Goal: Task Accomplishment & Management: Use online tool/utility

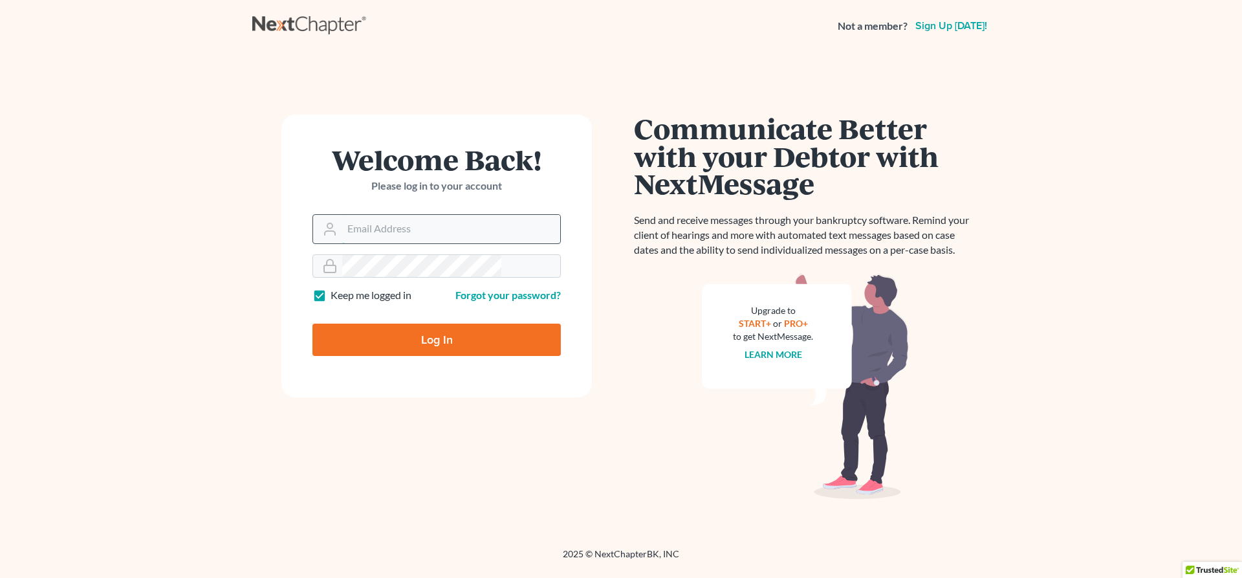
click at [469, 215] on input "Email Address" at bounding box center [451, 229] width 218 height 28
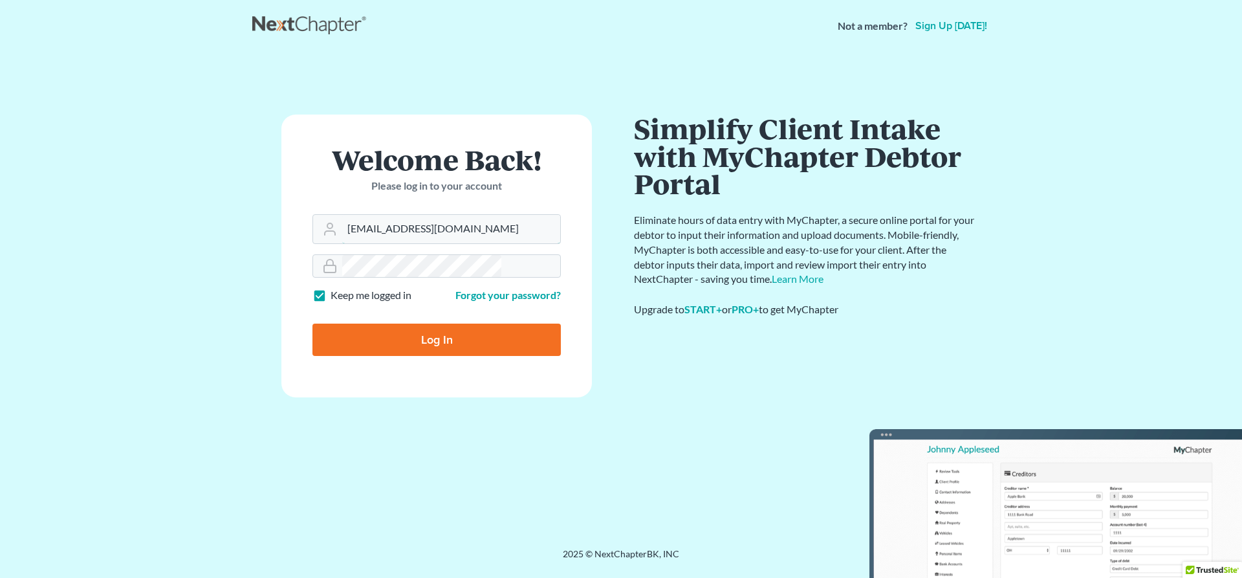
type input "[EMAIL_ADDRESS][DOMAIN_NAME]"
click at [465, 323] on input "Log In" at bounding box center [436, 339] width 248 height 32
type input "Thinking..."
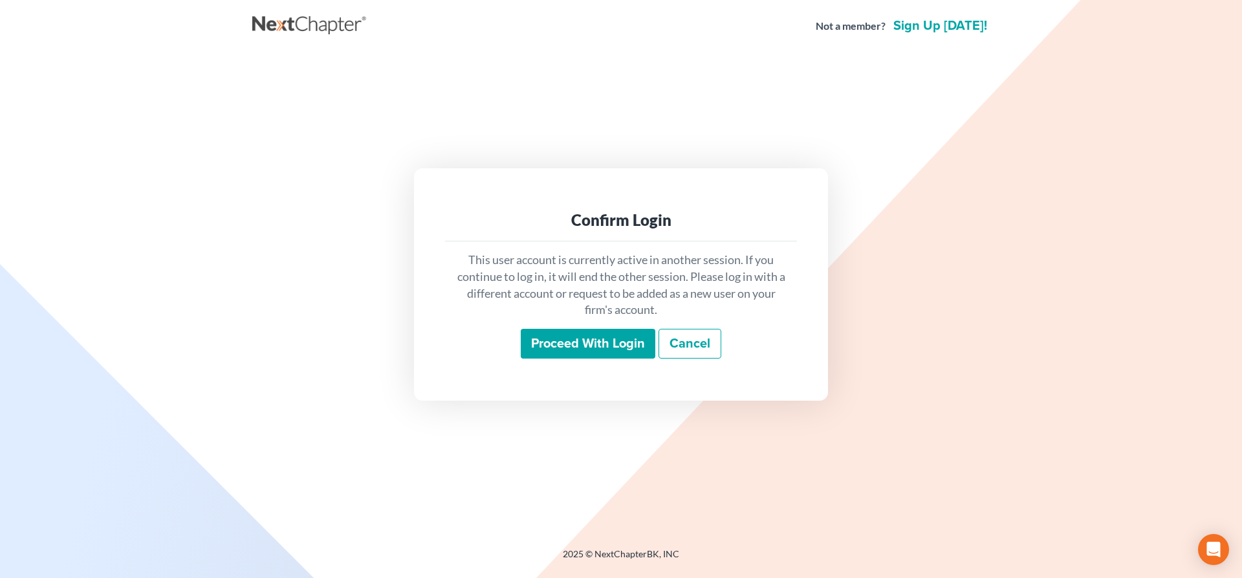
click at [564, 330] on input "Proceed with login" at bounding box center [588, 344] width 135 height 30
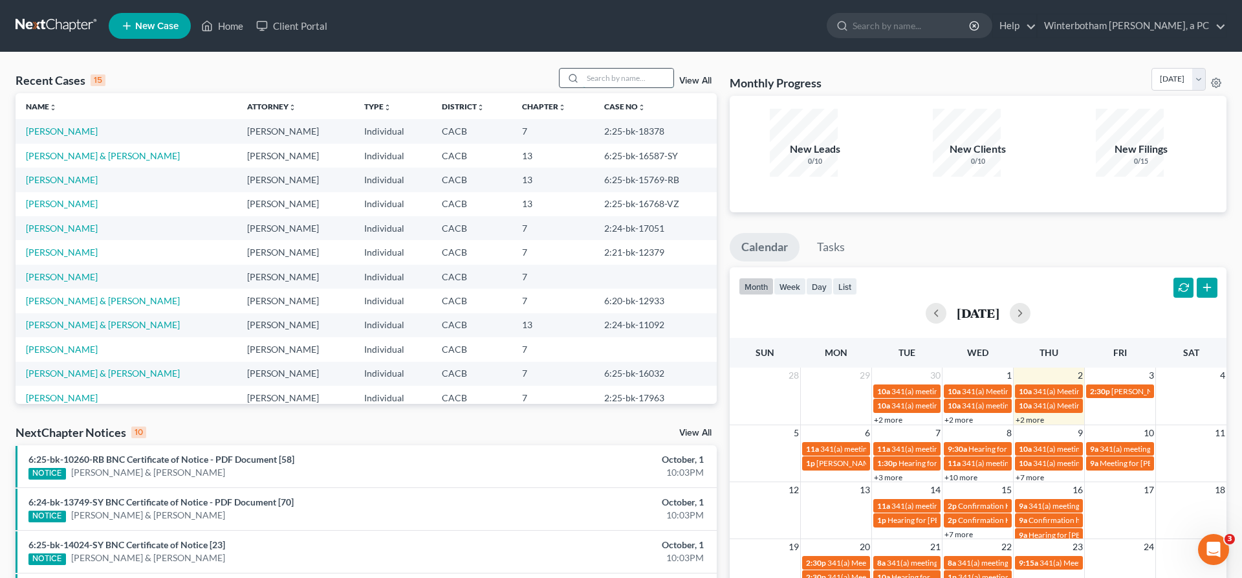
click at [624, 69] on input "search" at bounding box center [628, 78] width 91 height 19
type input "s"
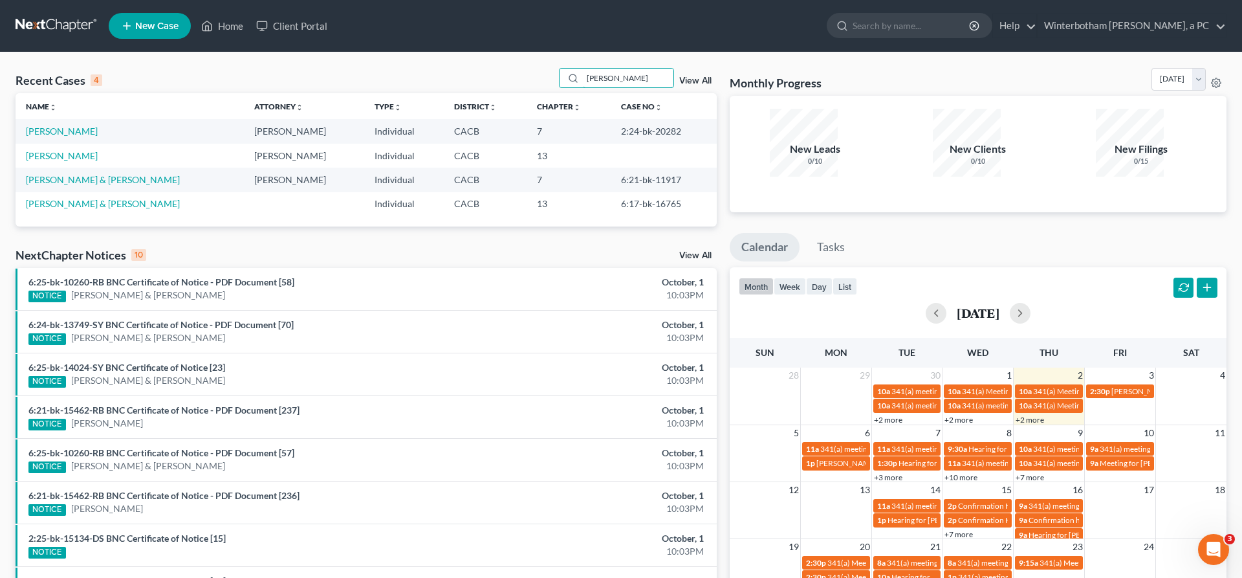
drag, startPoint x: 639, startPoint y: 60, endPoint x: 552, endPoint y: 63, distance: 86.8
click at [583, 69] on input "[PERSON_NAME]" at bounding box center [628, 78] width 91 height 19
type input "[PERSON_NAME]"
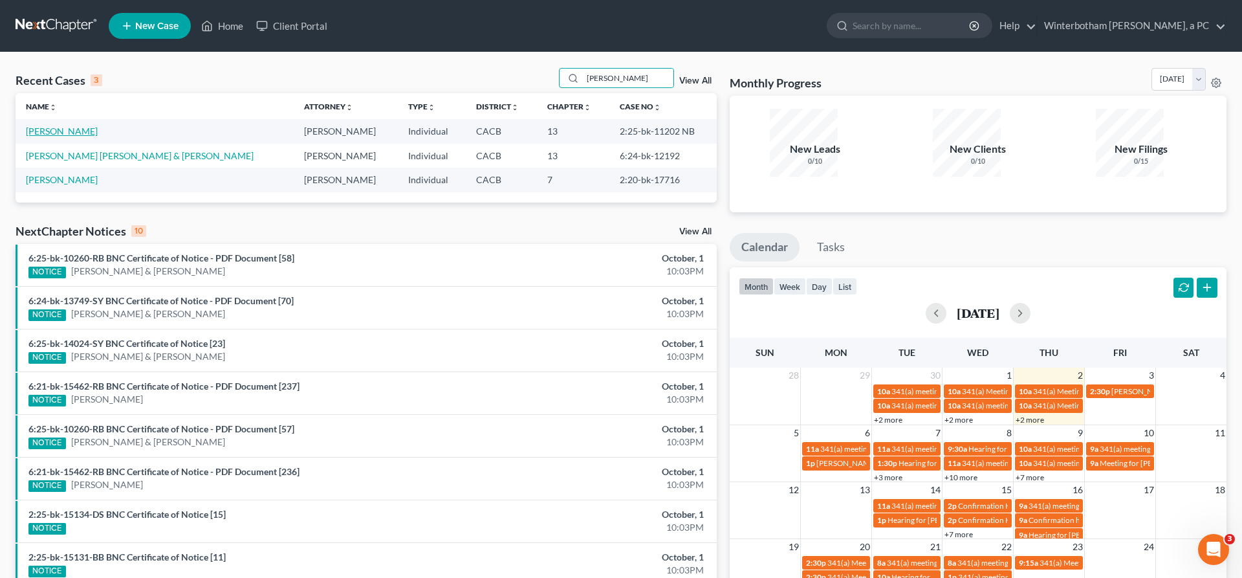
click at [70, 126] on link "[PERSON_NAME]" at bounding box center [62, 131] width 72 height 11
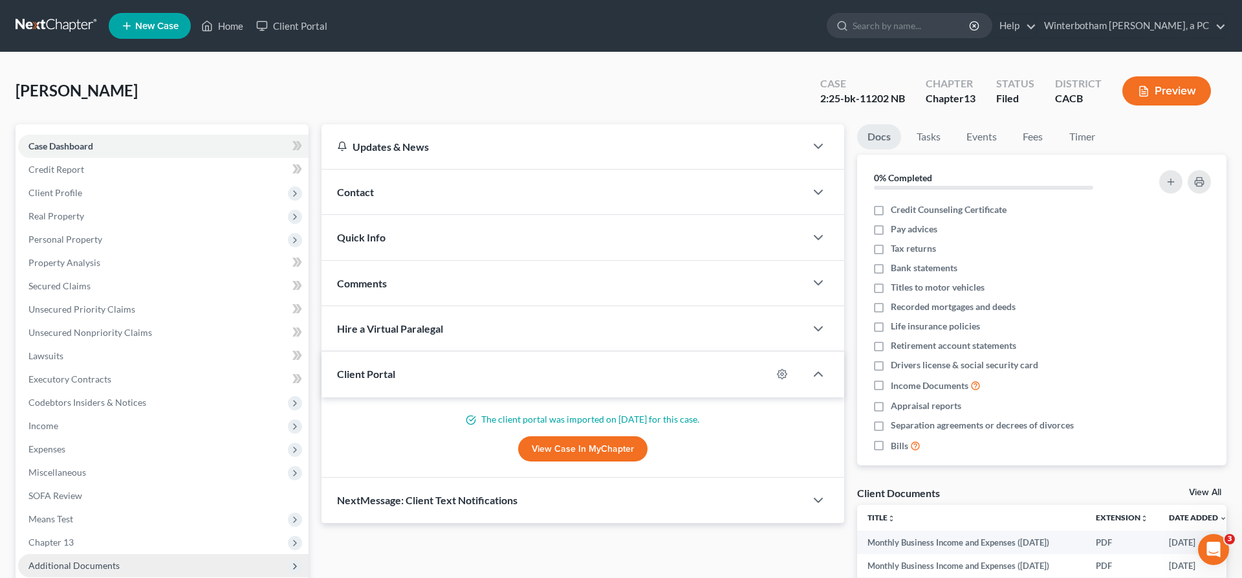
click at [97, 554] on span "Additional Documents" at bounding box center [163, 565] width 290 height 23
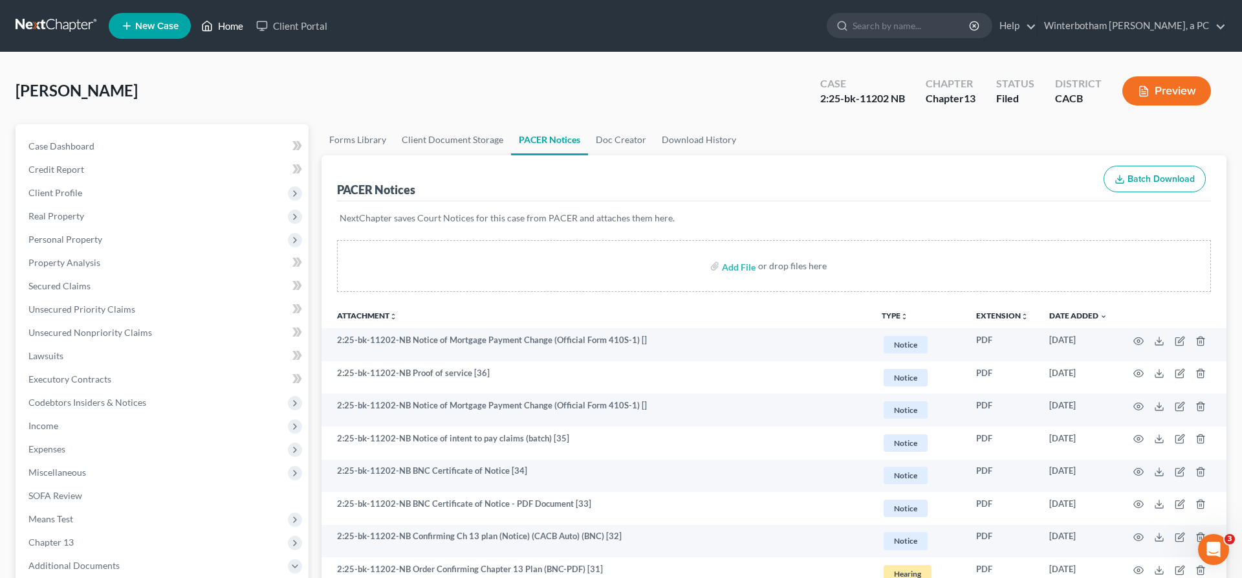
click at [195, 21] on link "Home" at bounding box center [222, 25] width 55 height 23
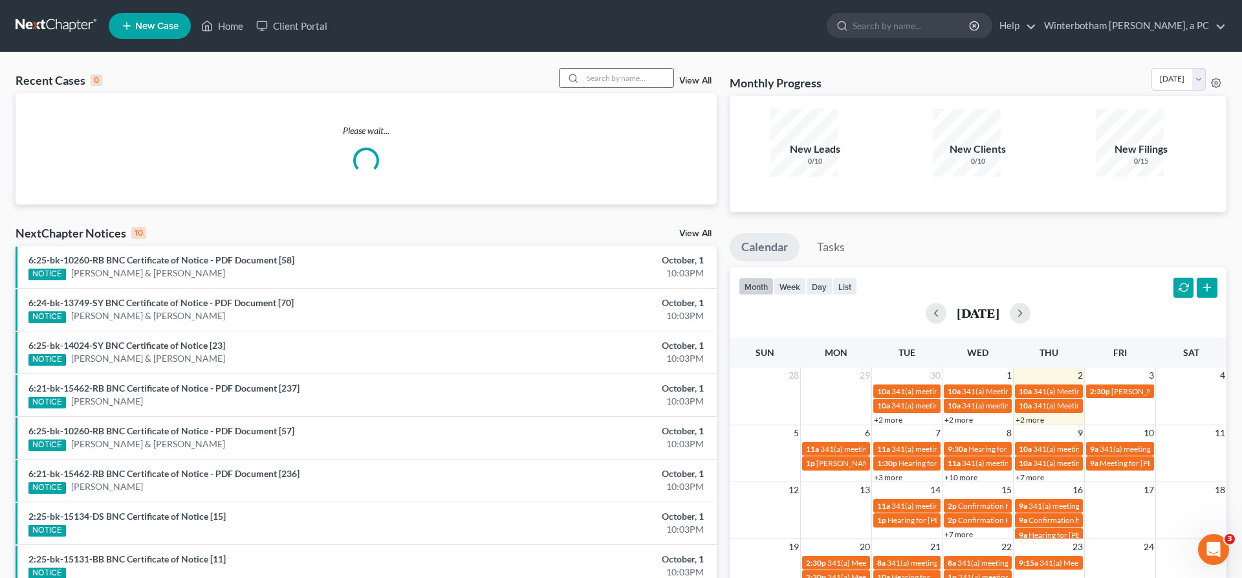
click at [648, 69] on input "search" at bounding box center [628, 78] width 91 height 19
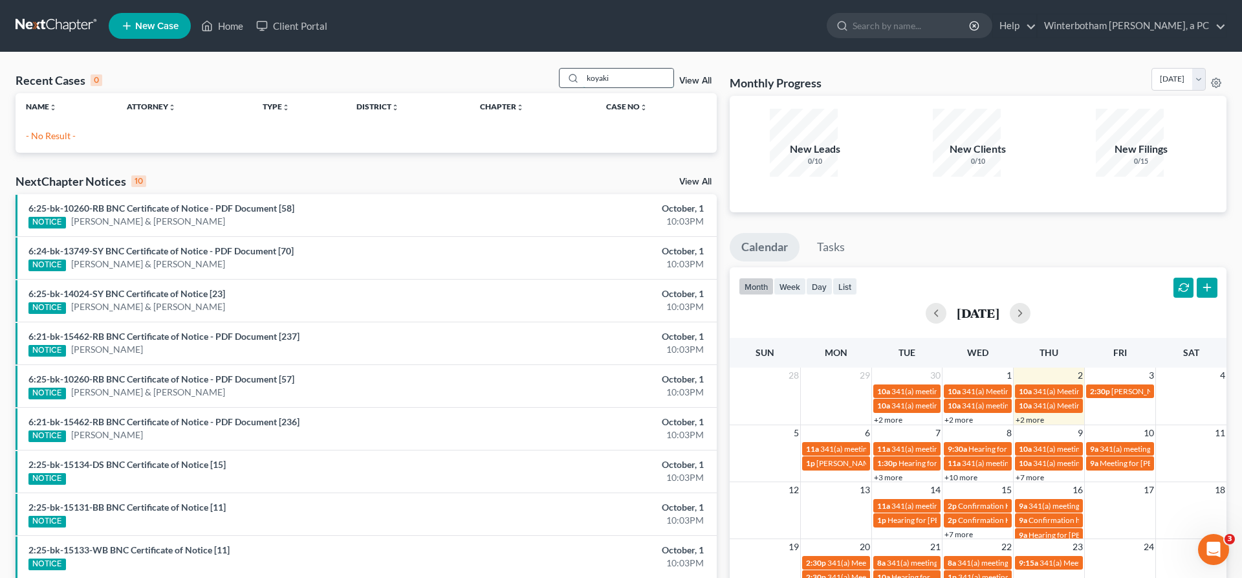
drag, startPoint x: 662, startPoint y: 62, endPoint x: 334, endPoint y: 56, distance: 328.1
click at [583, 69] on input "koyaki" at bounding box center [628, 78] width 91 height 19
type input "kokayi"
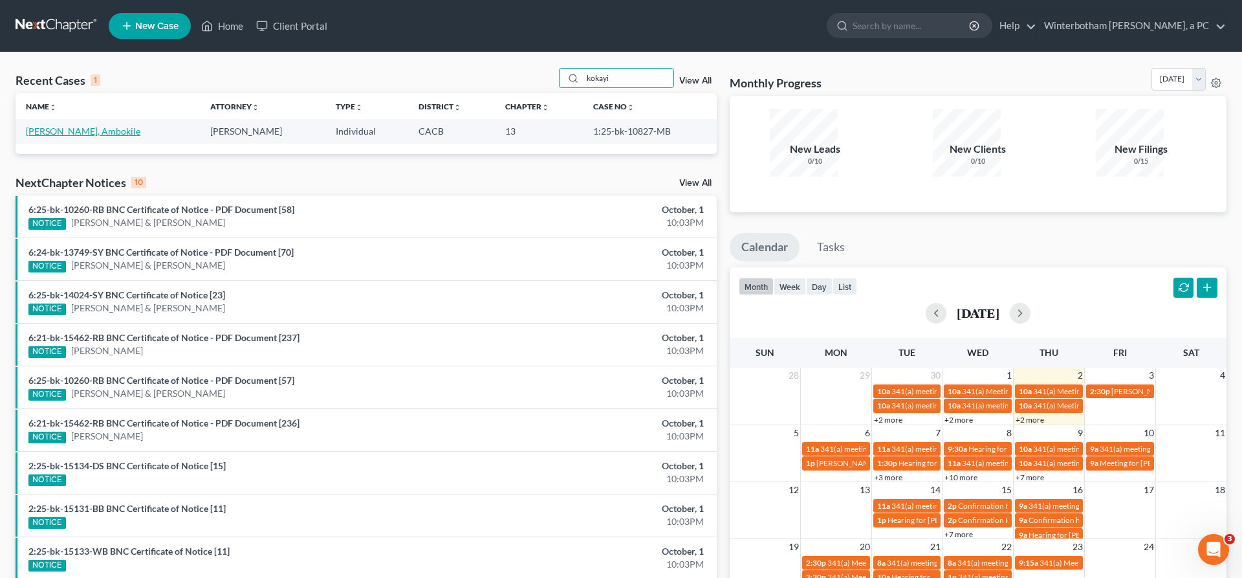
click at [56, 126] on link "[PERSON_NAME], Ambokile" at bounding box center [83, 131] width 115 height 11
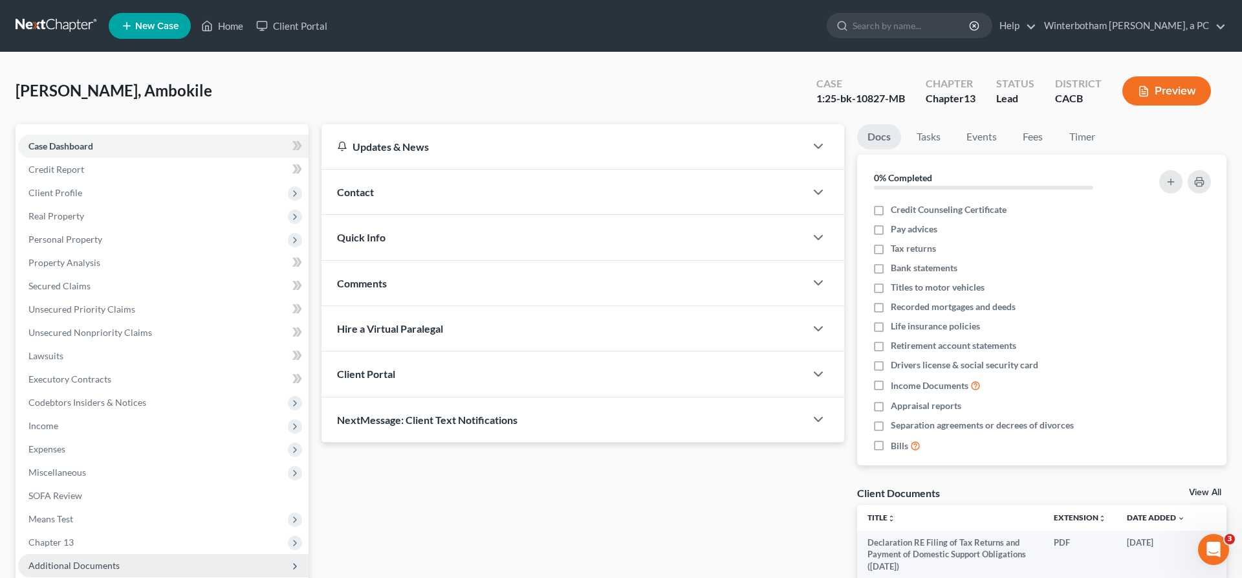
click at [79, 554] on span "Additional Documents" at bounding box center [163, 565] width 290 height 23
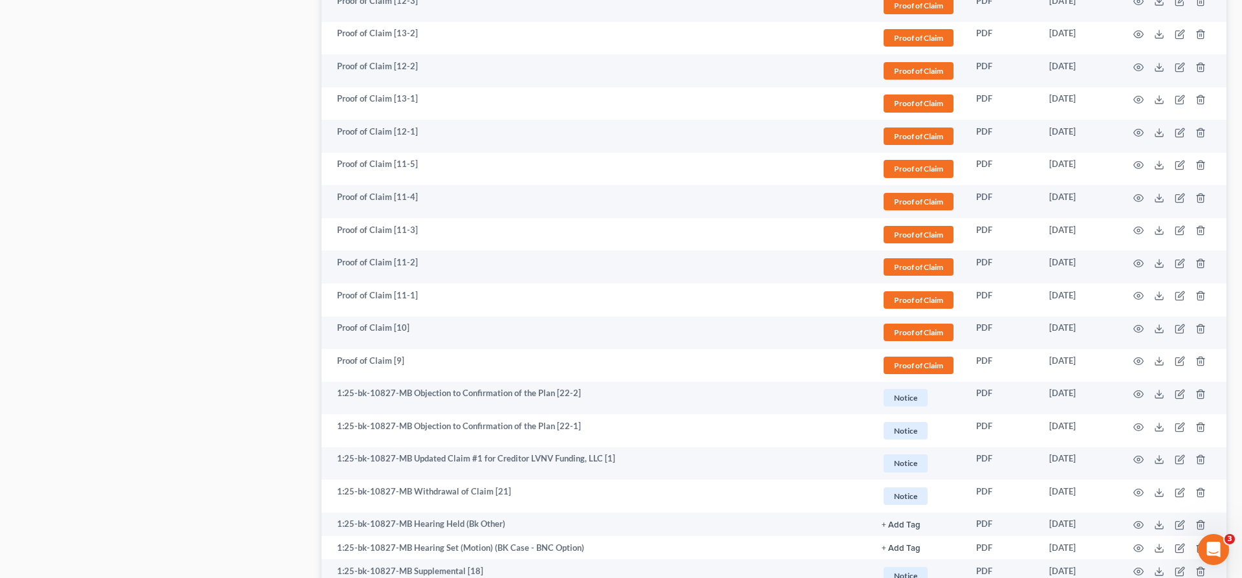
scroll to position [1141, 0]
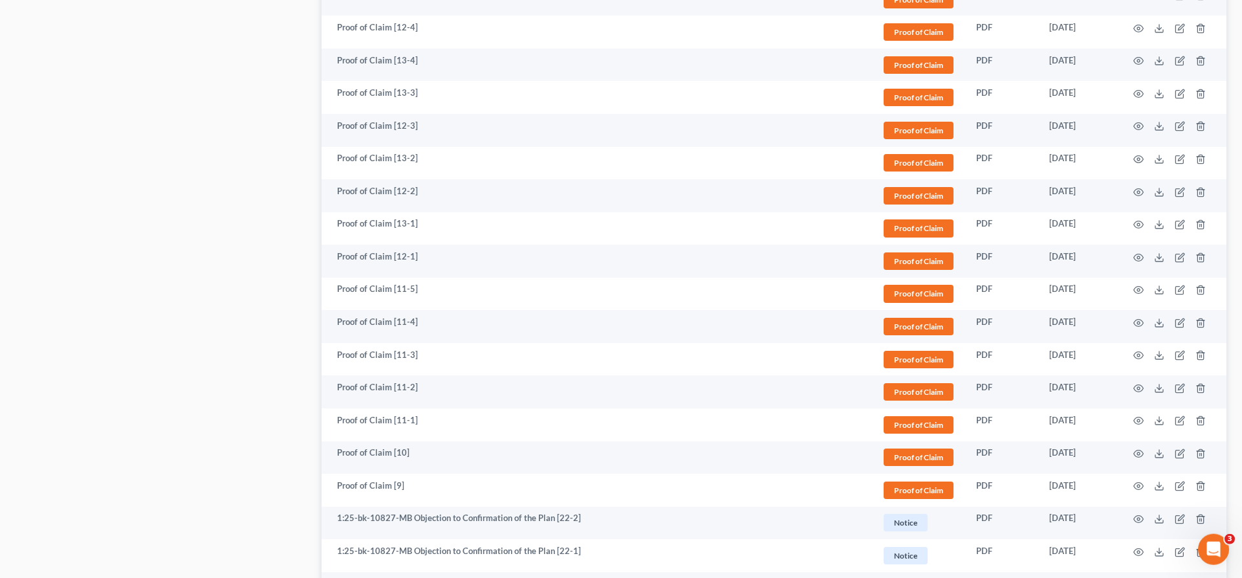
scroll to position [1033, 0]
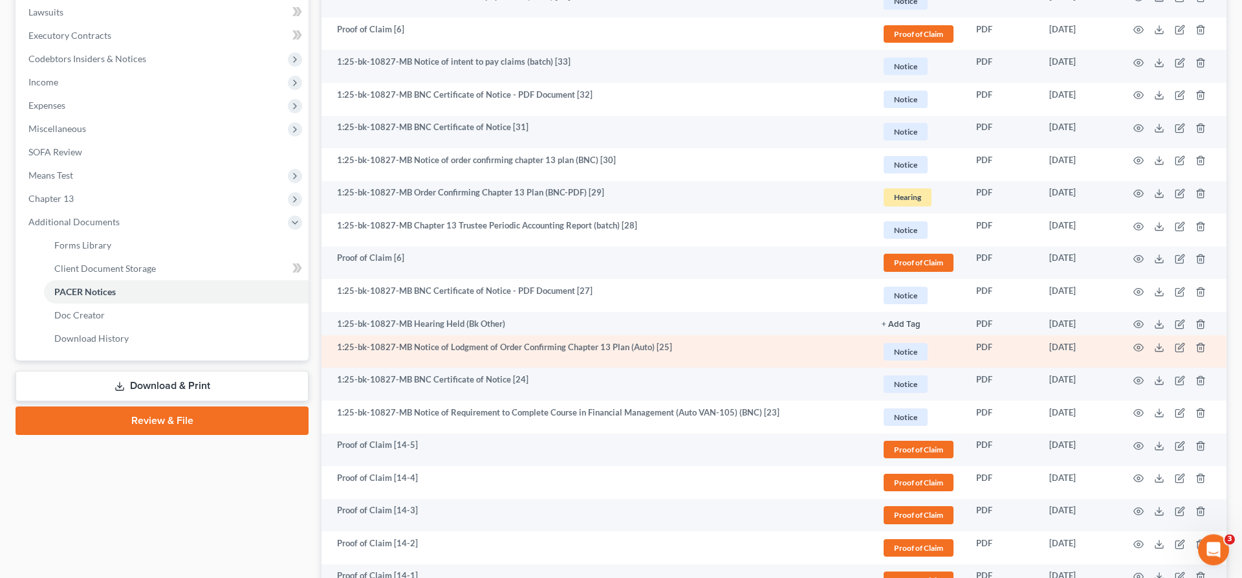
scroll to position [326, 0]
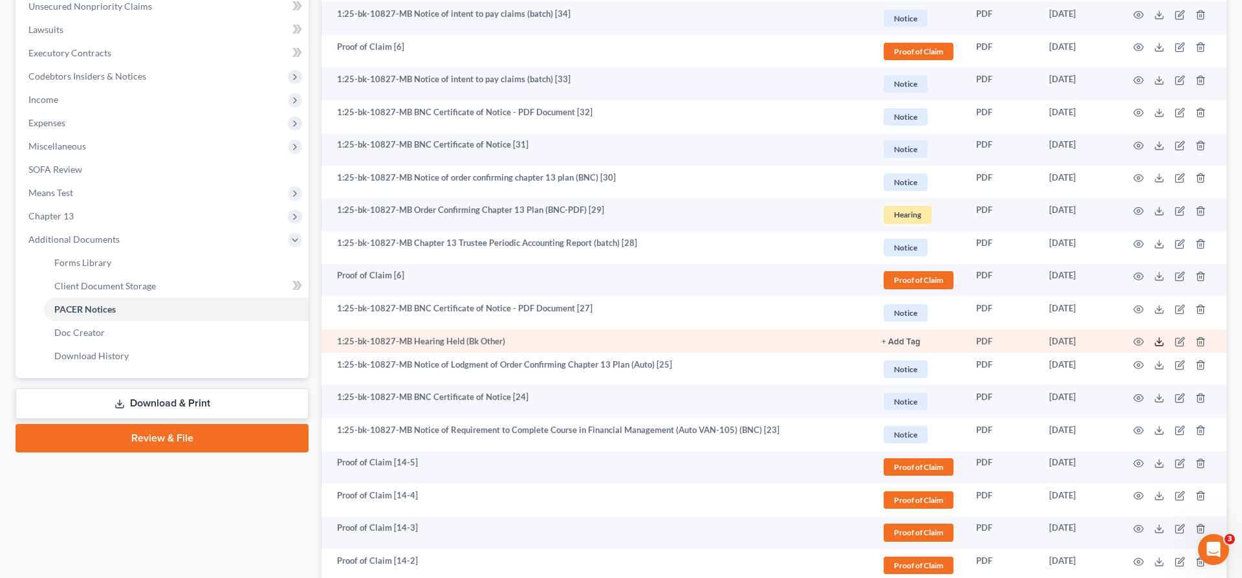
click at [1164, 336] on icon at bounding box center [1159, 341] width 10 height 10
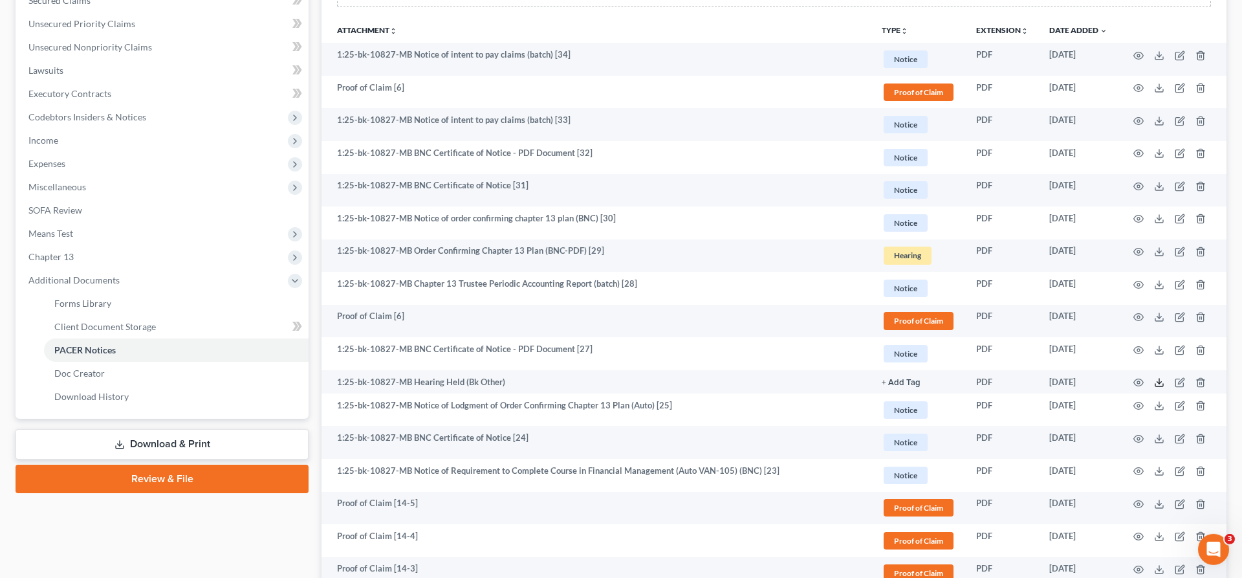
scroll to position [272, 0]
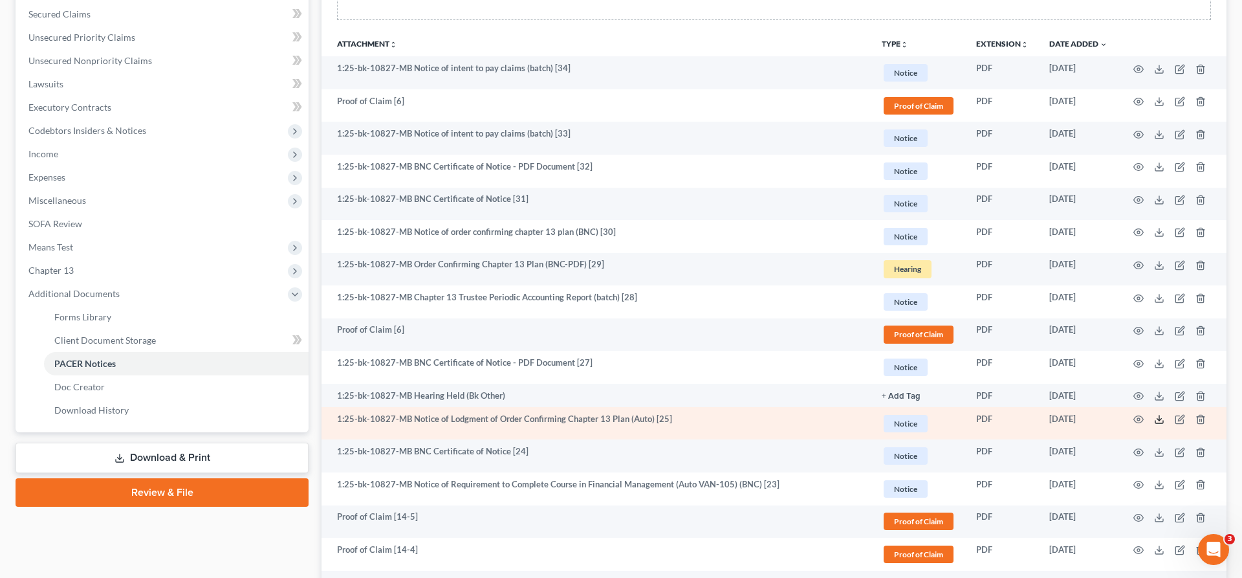
click at [1164, 414] on icon at bounding box center [1159, 419] width 10 height 10
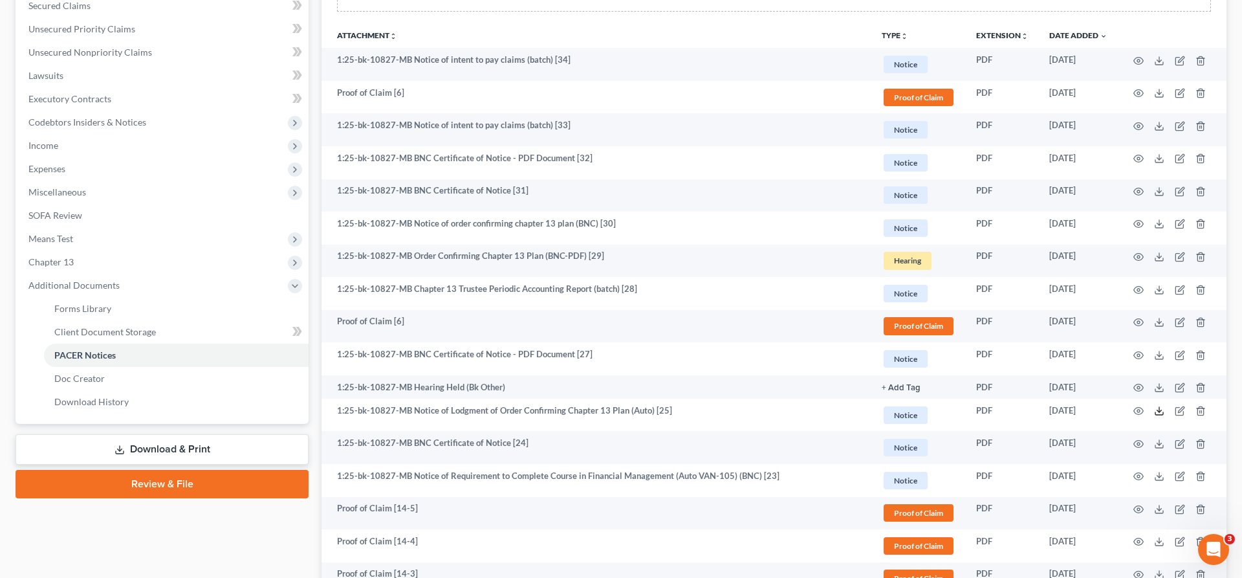
scroll to position [0, 0]
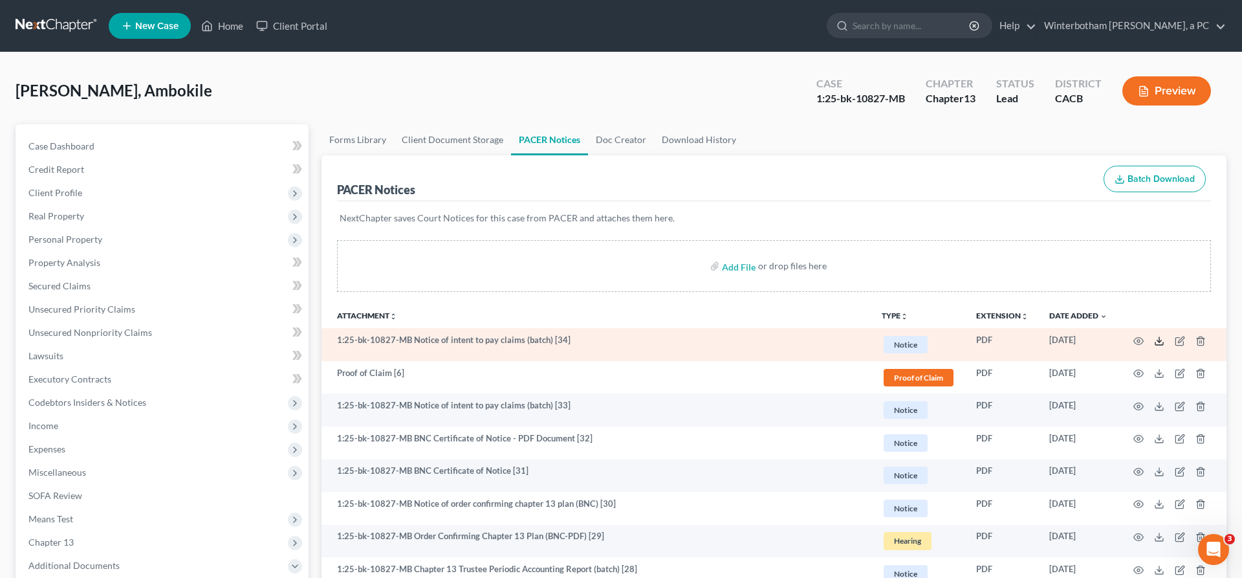
click at [1164, 336] on icon at bounding box center [1159, 341] width 10 height 10
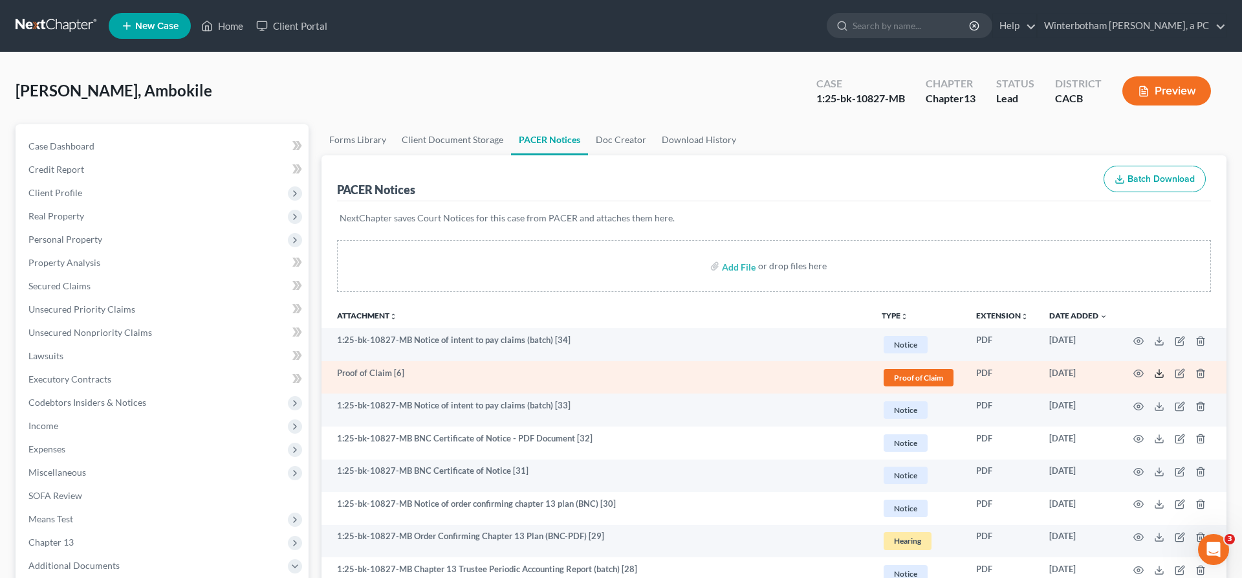
click at [1164, 368] on icon at bounding box center [1159, 373] width 10 height 10
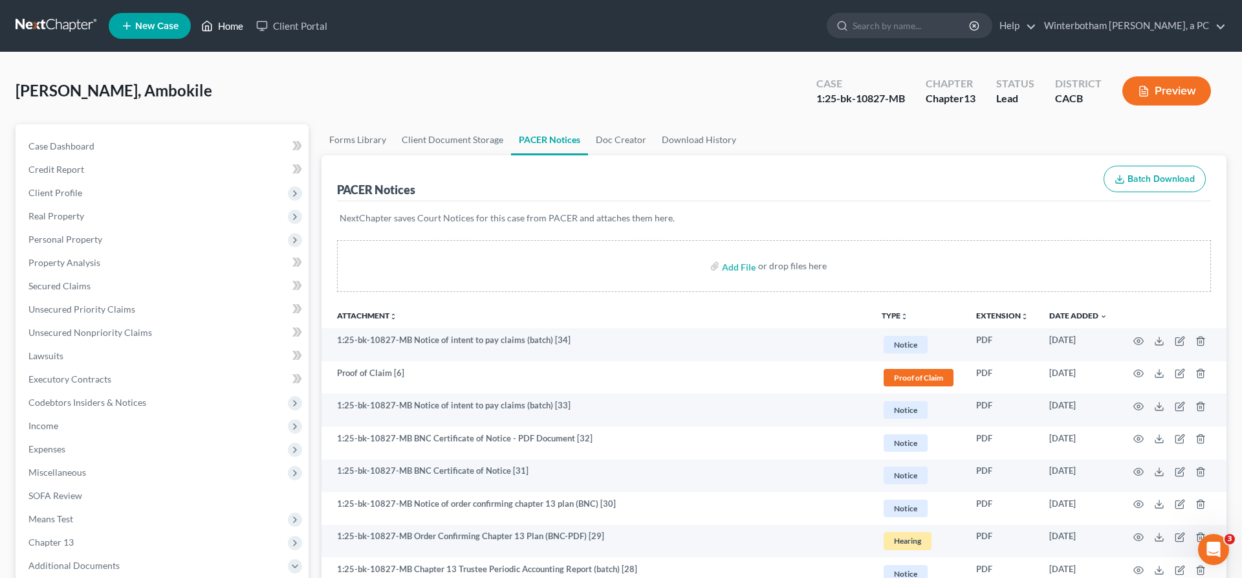
click at [195, 17] on link "Home" at bounding box center [222, 25] width 55 height 23
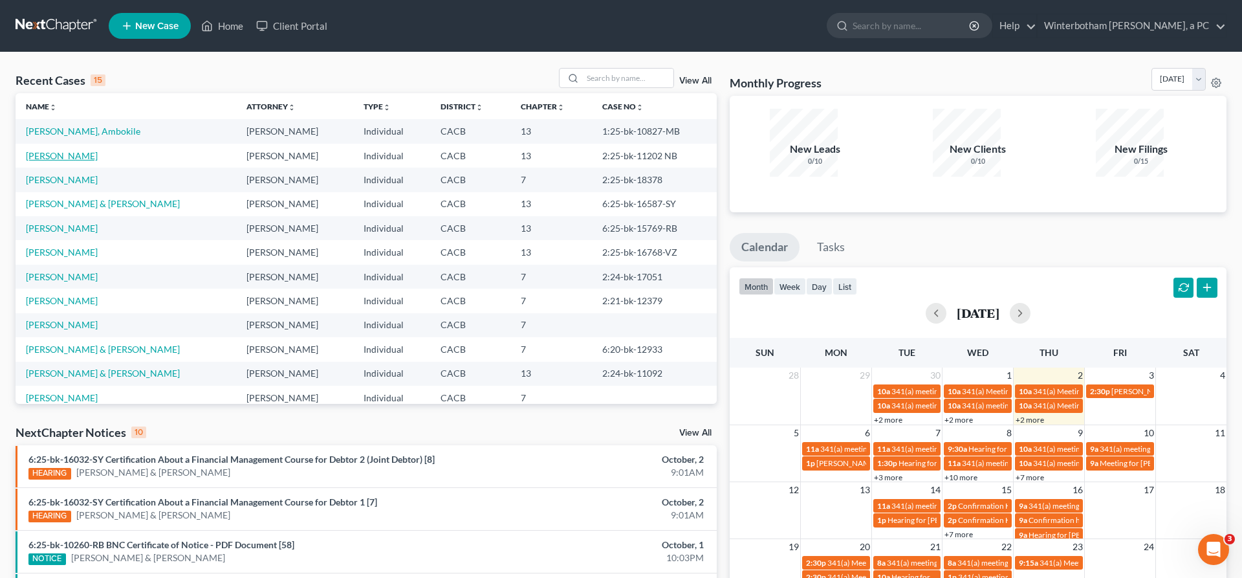
click at [50, 150] on link "[PERSON_NAME]" at bounding box center [62, 155] width 72 height 11
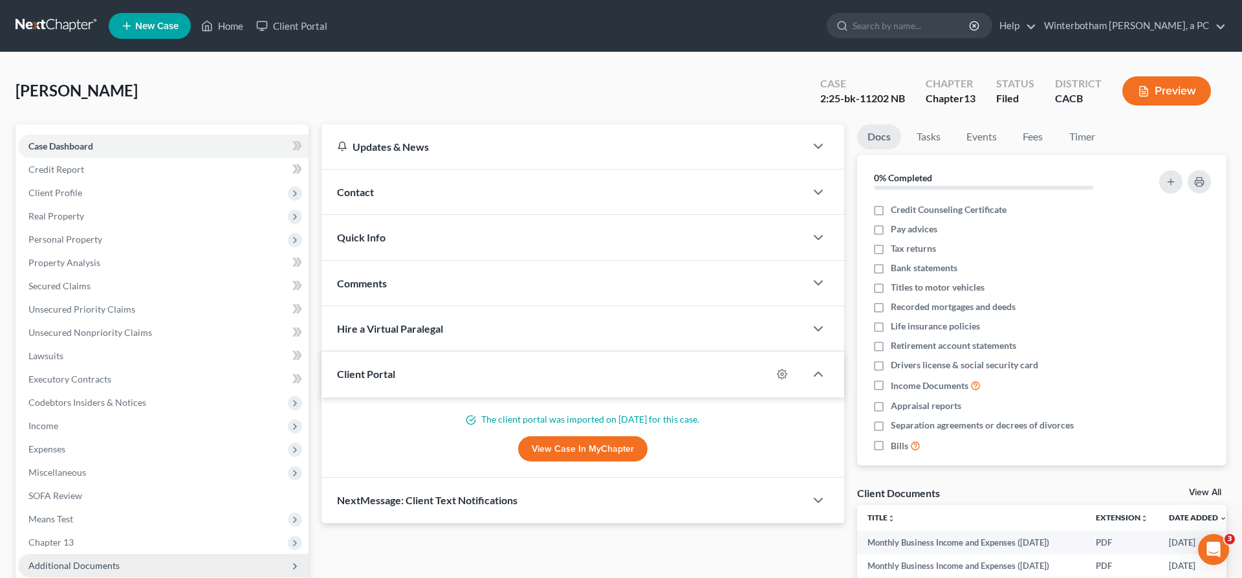
click at [64, 560] on span "Additional Documents" at bounding box center [73, 565] width 91 height 11
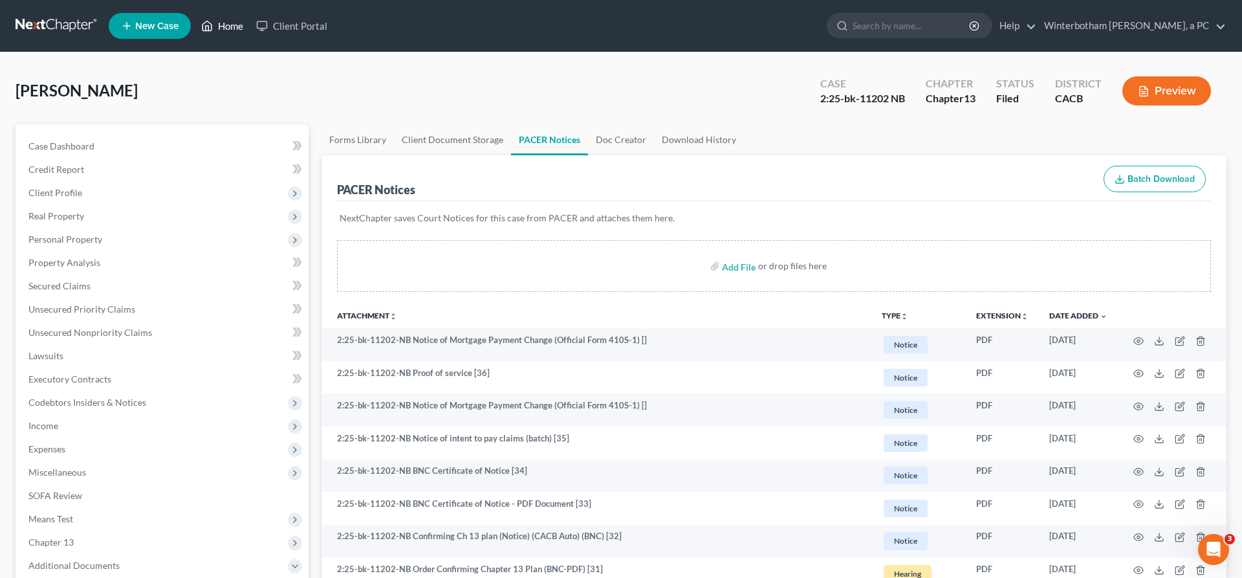
click at [195, 17] on link "Home" at bounding box center [222, 25] width 55 height 23
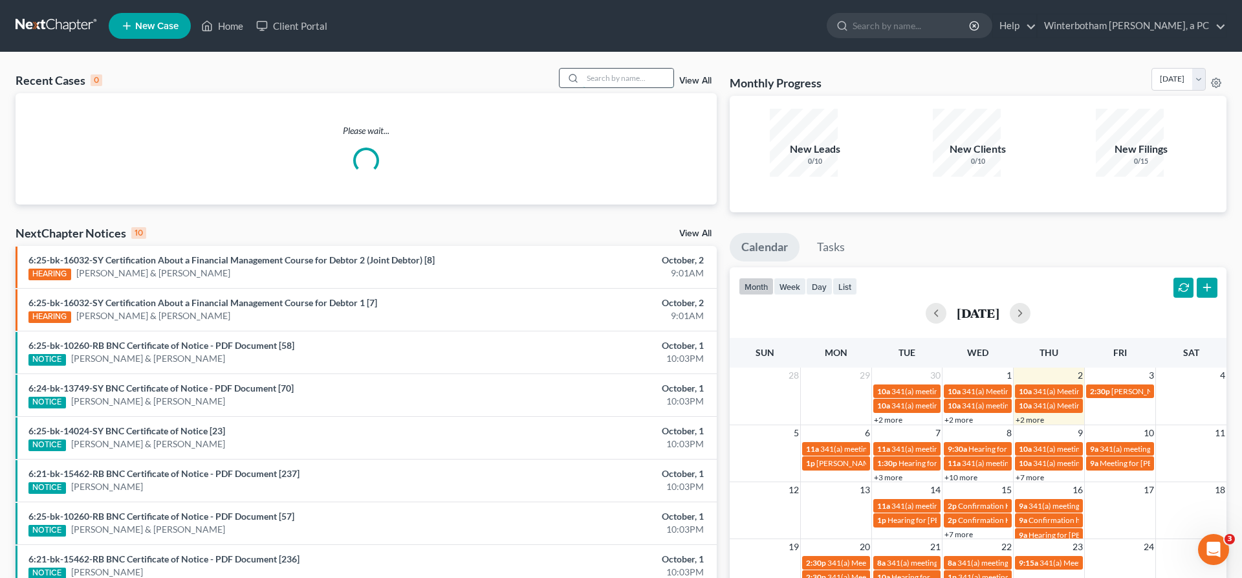
click at [633, 69] on input "search" at bounding box center [628, 78] width 91 height 19
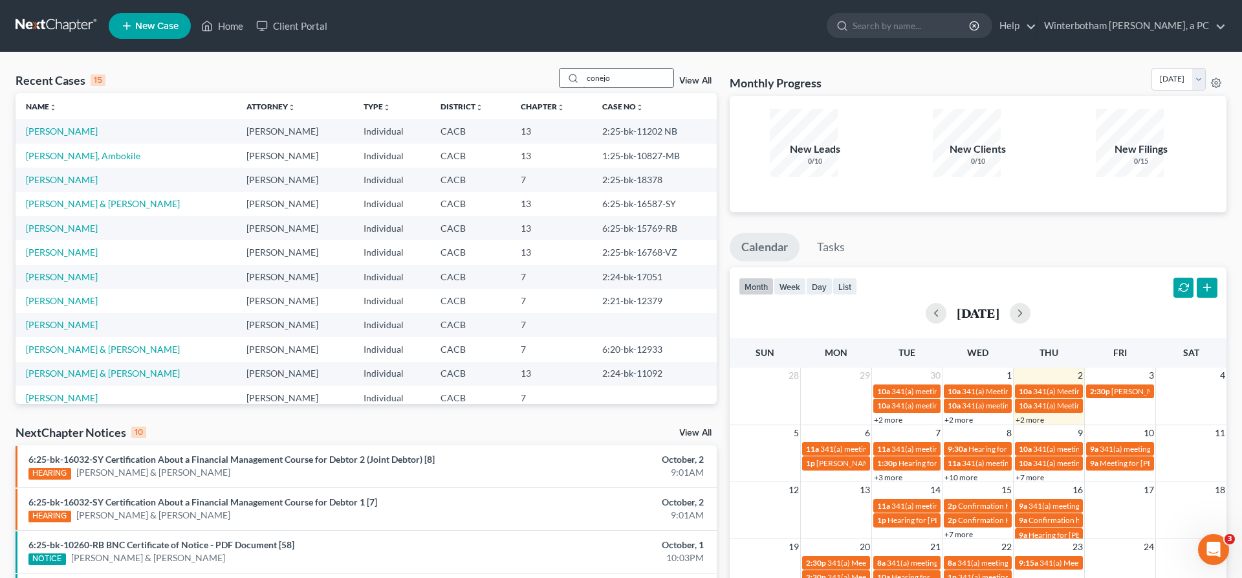
type input "conejo"
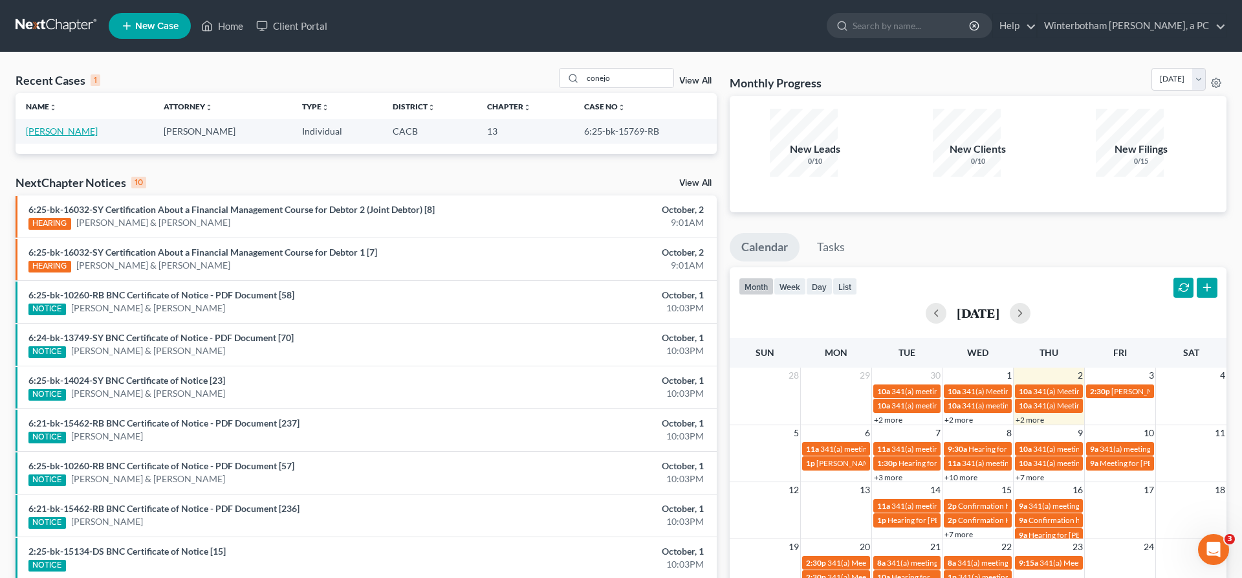
click at [58, 126] on link "[PERSON_NAME]" at bounding box center [62, 131] width 72 height 11
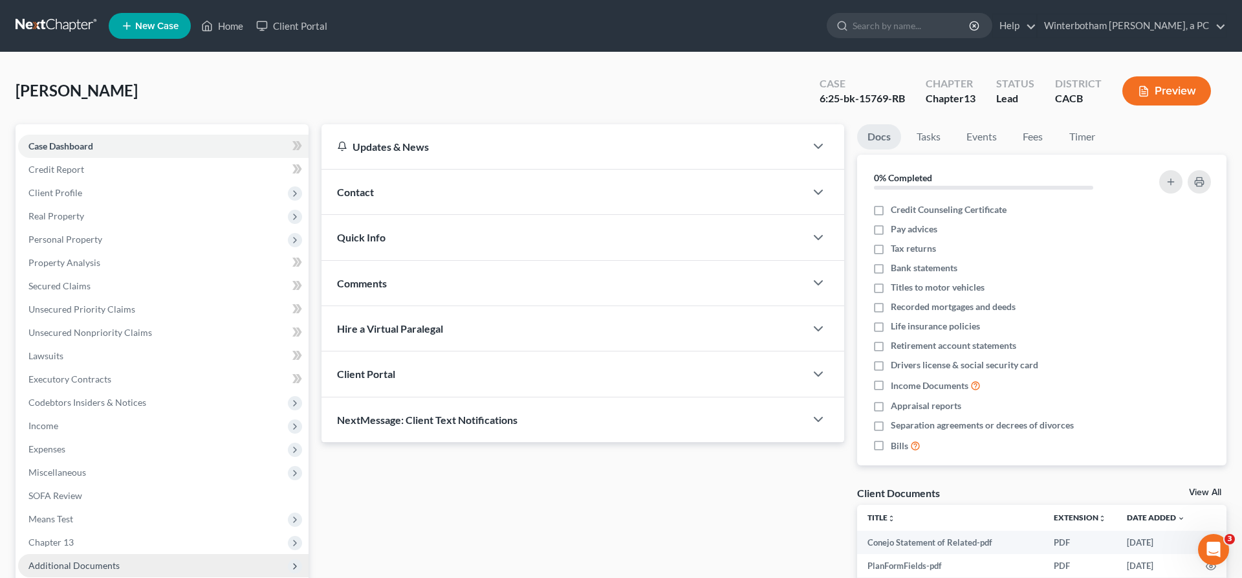
click at [94, 554] on span "Additional Documents" at bounding box center [163, 565] width 290 height 23
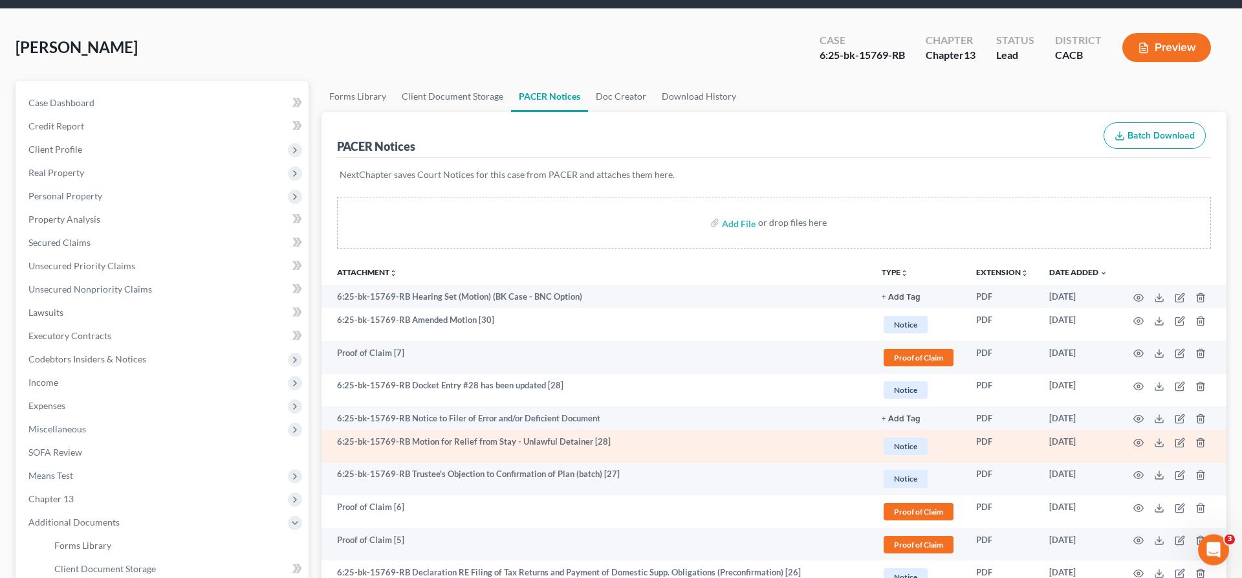
scroll to position [109, 0]
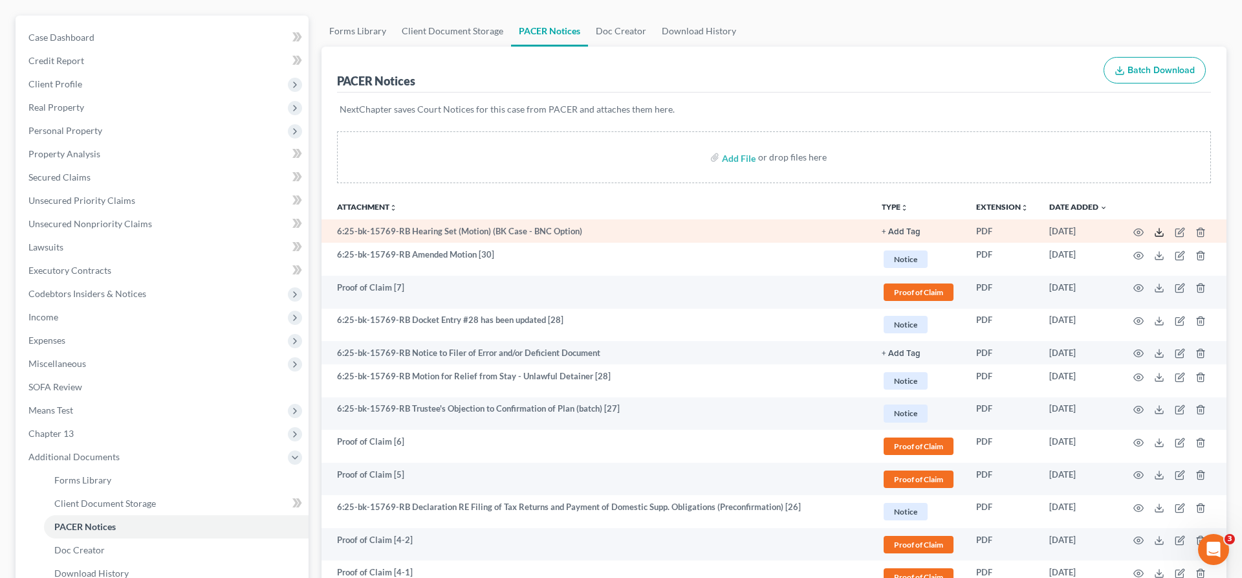
click at [1164, 227] on icon at bounding box center [1159, 232] width 10 height 10
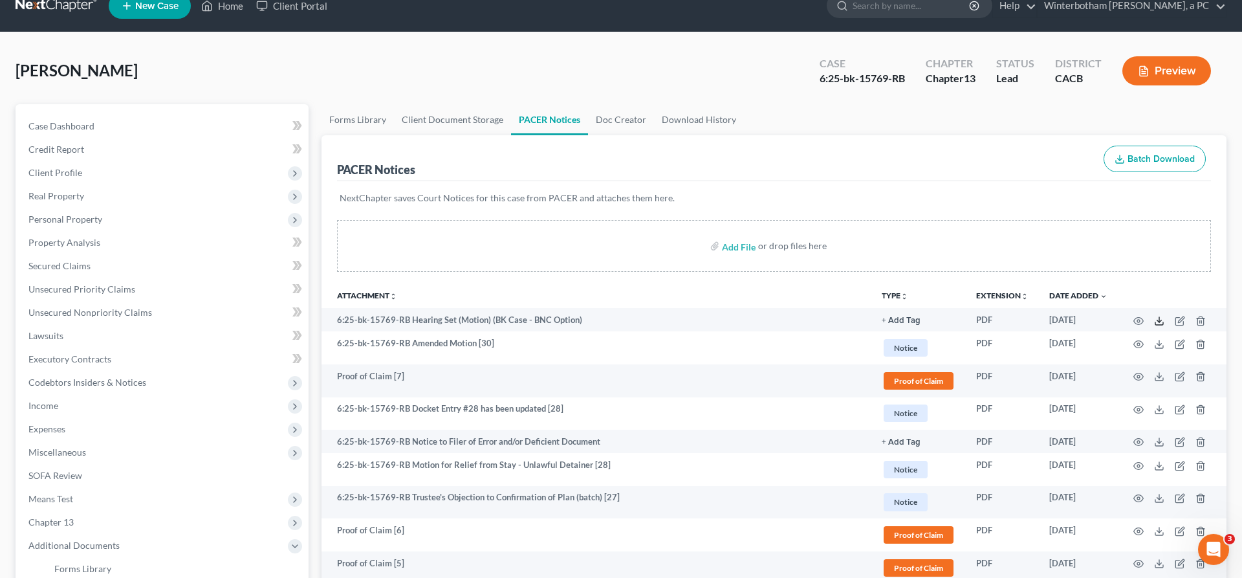
scroll to position [0, 0]
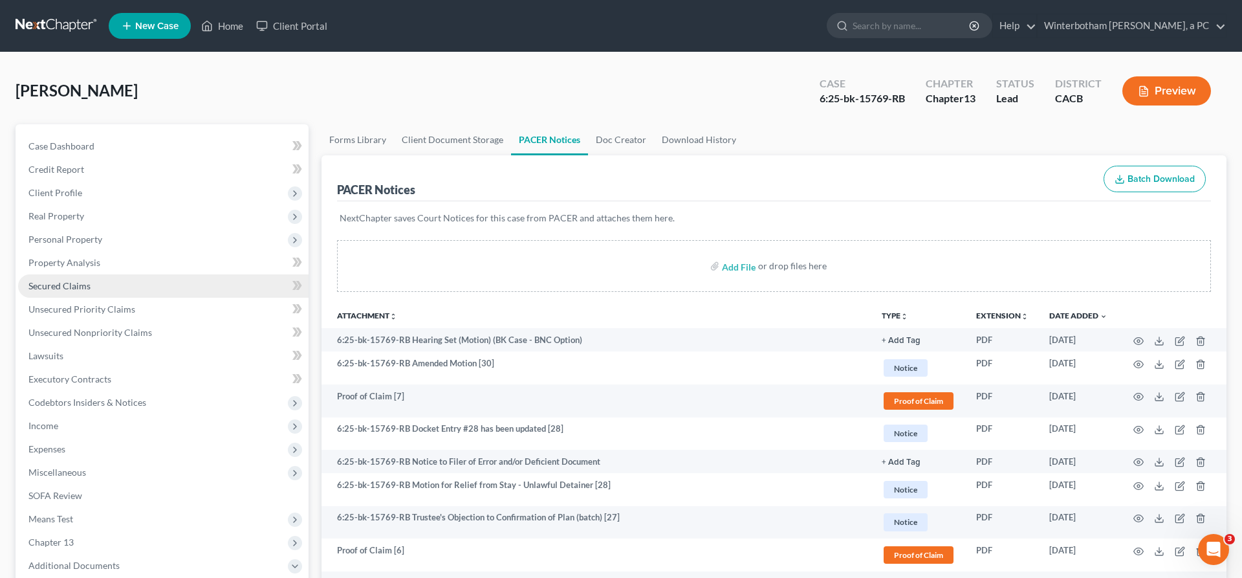
click at [85, 274] on link "Secured Claims" at bounding box center [163, 285] width 290 height 23
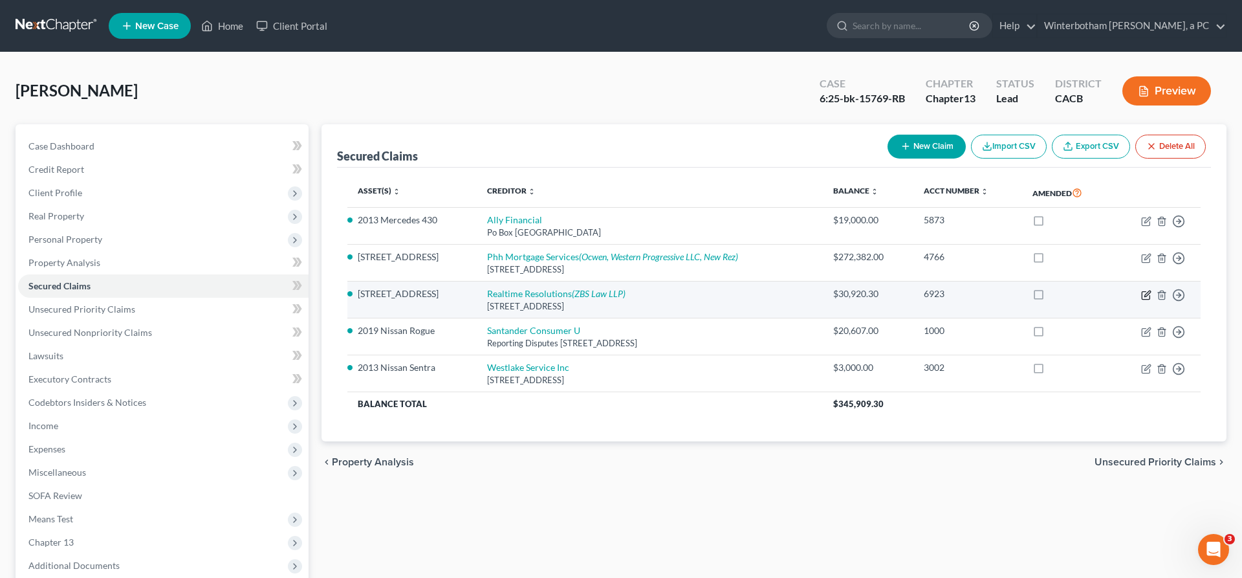
click at [1152, 290] on icon "button" at bounding box center [1146, 295] width 10 height 10
select select "45"
select select "2"
select select "0"
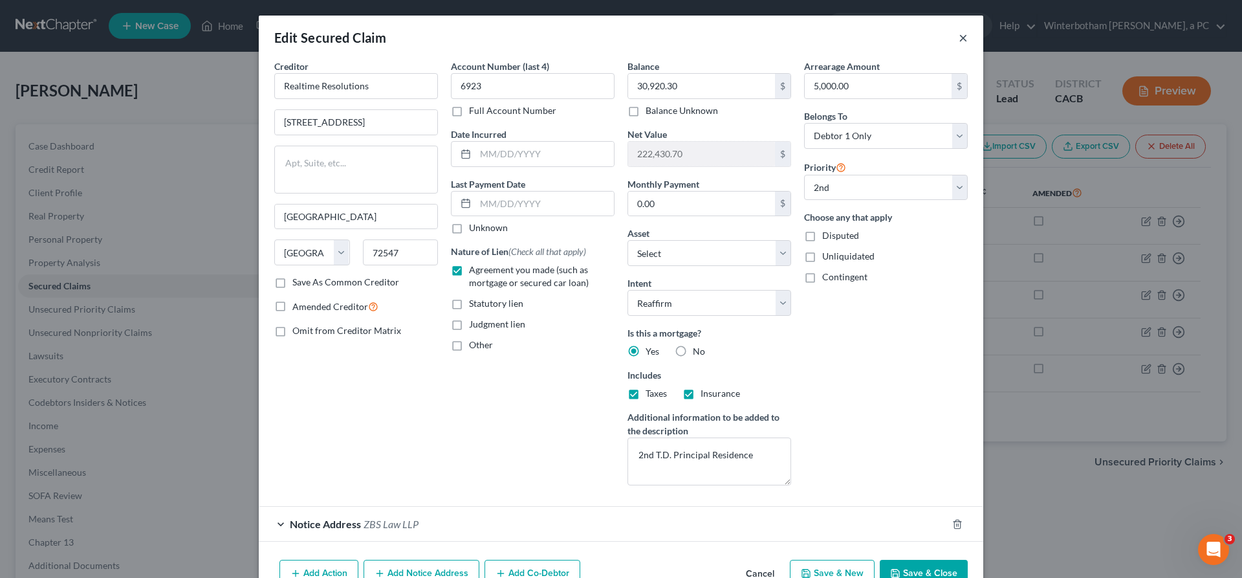
click at [959, 33] on button "×" at bounding box center [963, 38] width 9 height 16
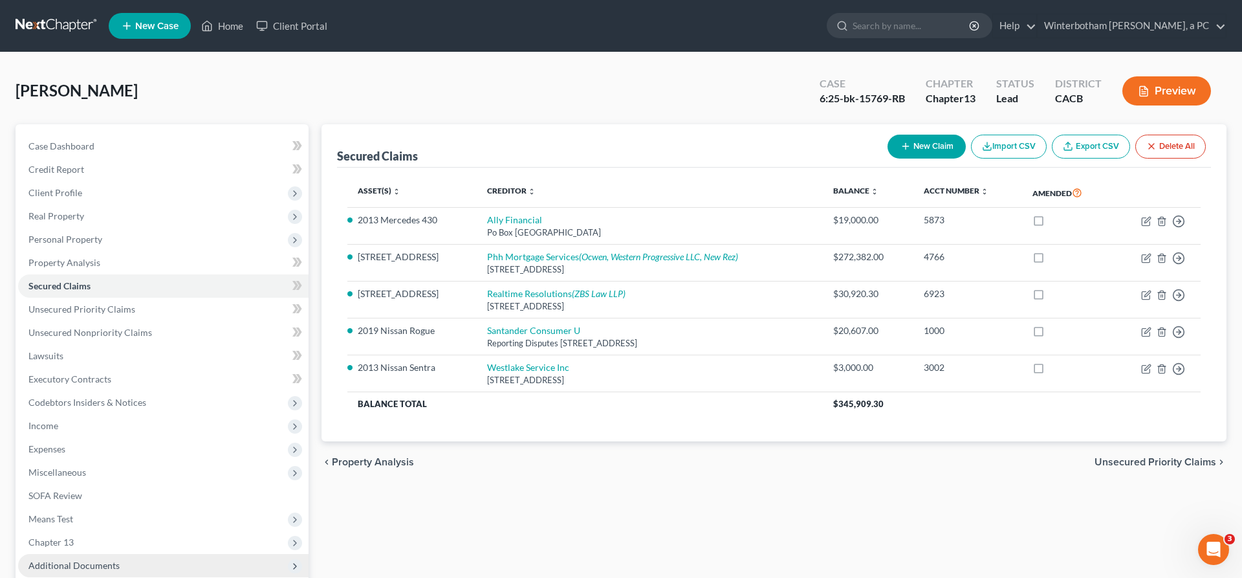
click at [64, 560] on span "Additional Documents" at bounding box center [73, 565] width 91 height 11
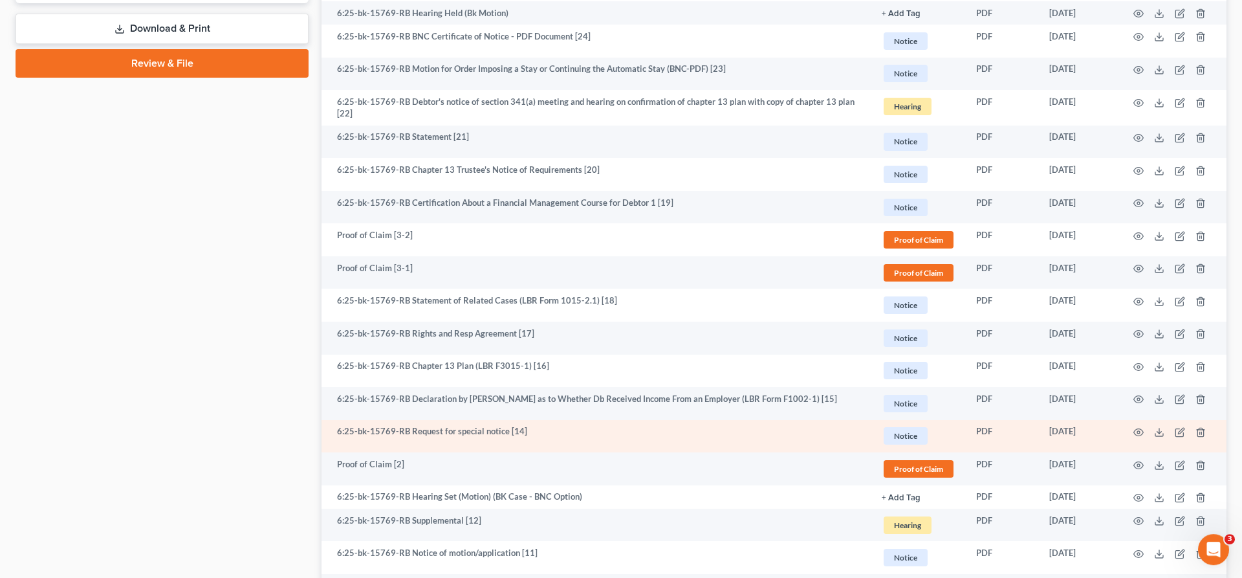
scroll to position [682, 0]
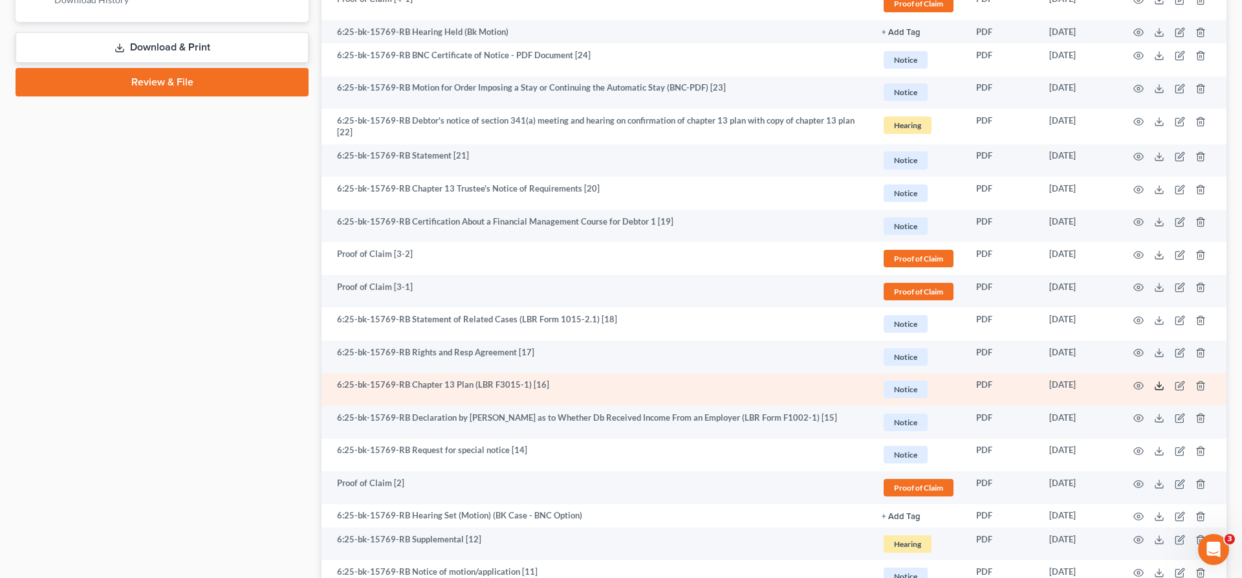
click at [1164, 380] on icon at bounding box center [1159, 385] width 10 height 10
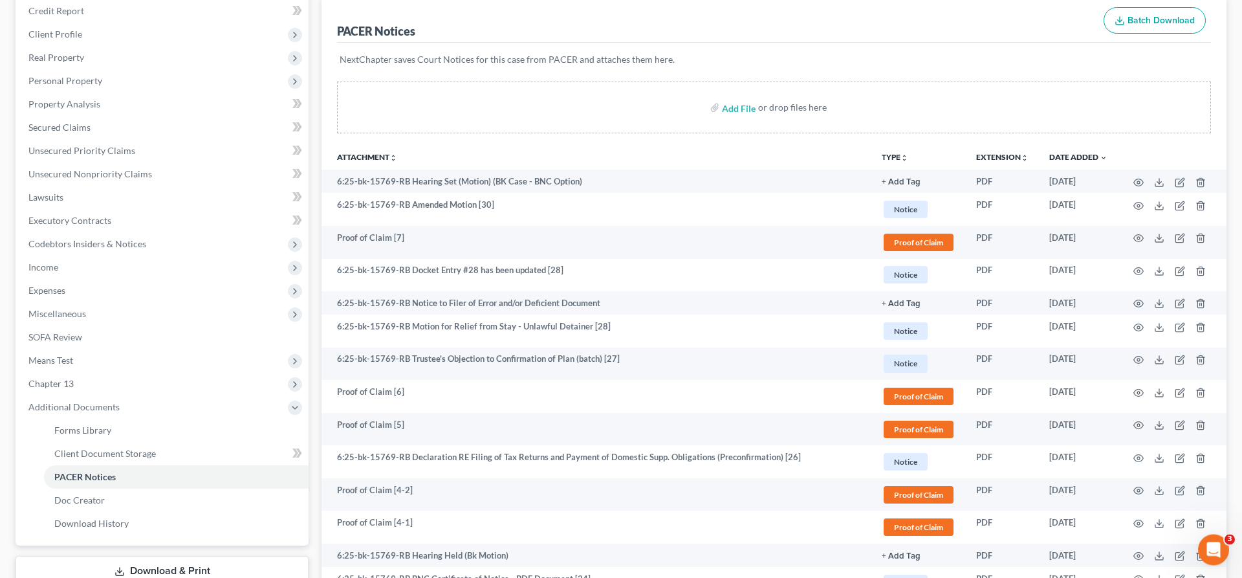
scroll to position [138, 0]
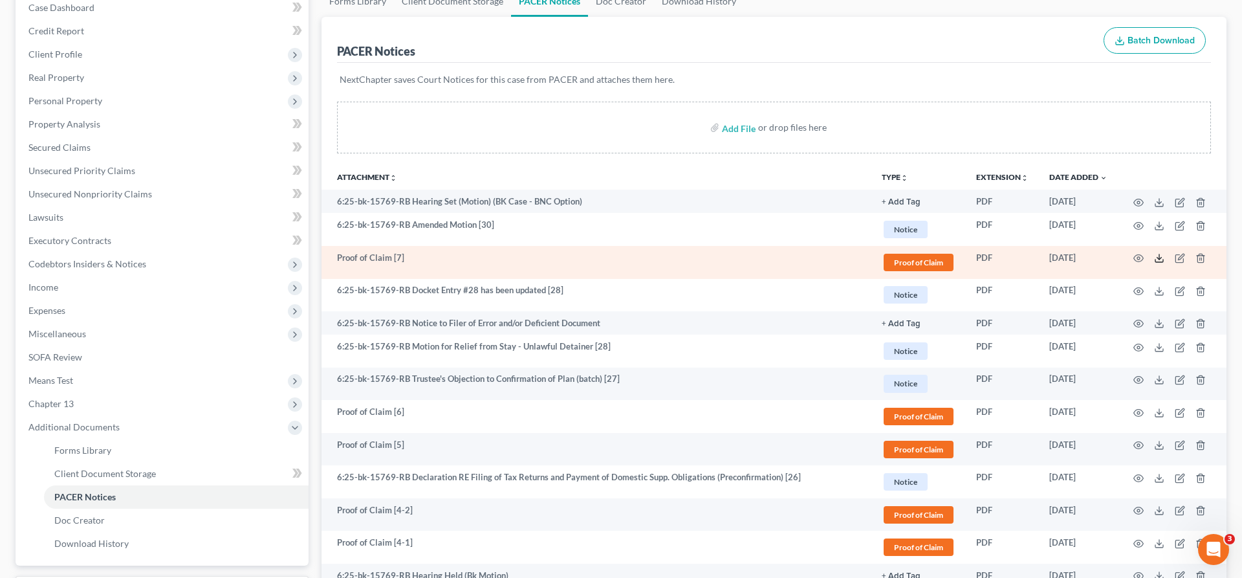
click at [1164, 253] on icon at bounding box center [1159, 258] width 10 height 10
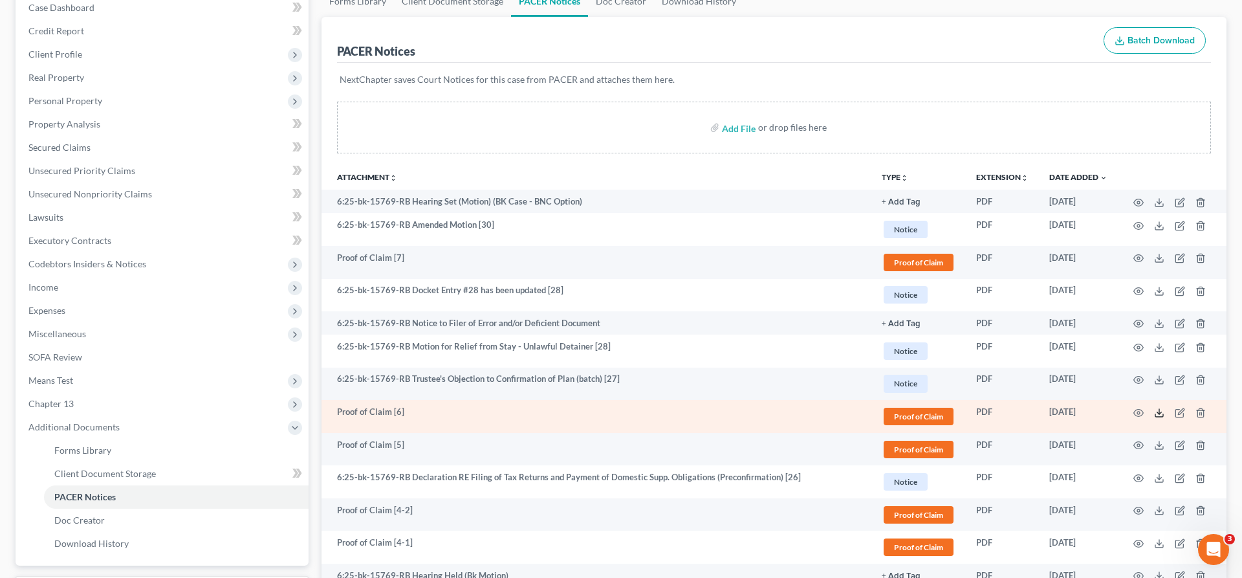
click at [1164, 408] on icon at bounding box center [1159, 413] width 10 height 10
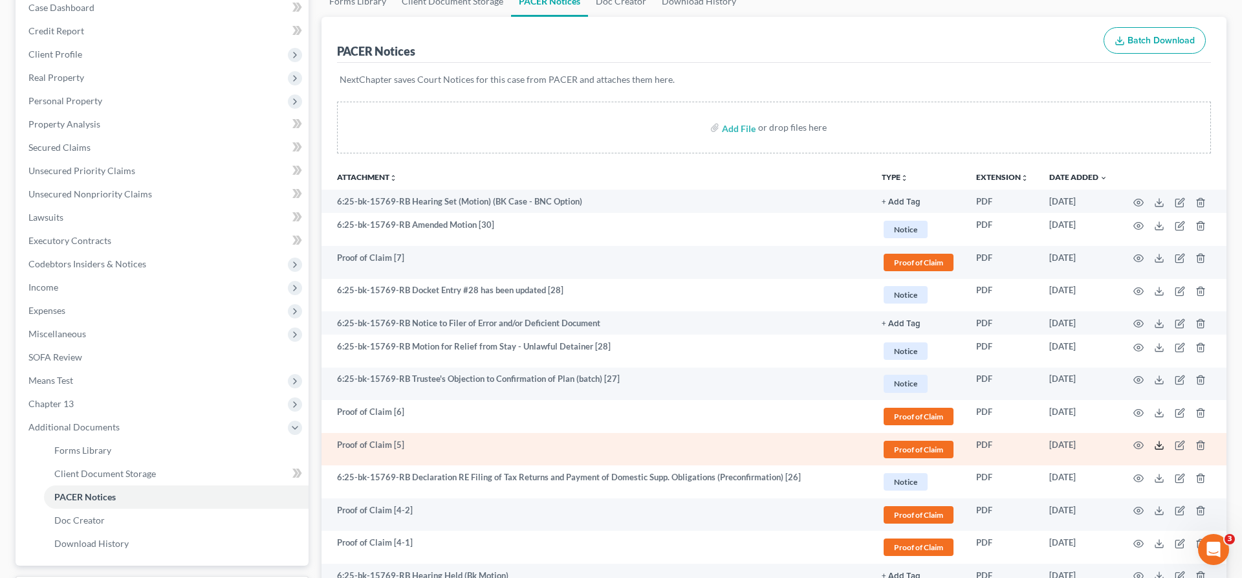
click at [1159, 441] on line at bounding box center [1159, 443] width 0 height 5
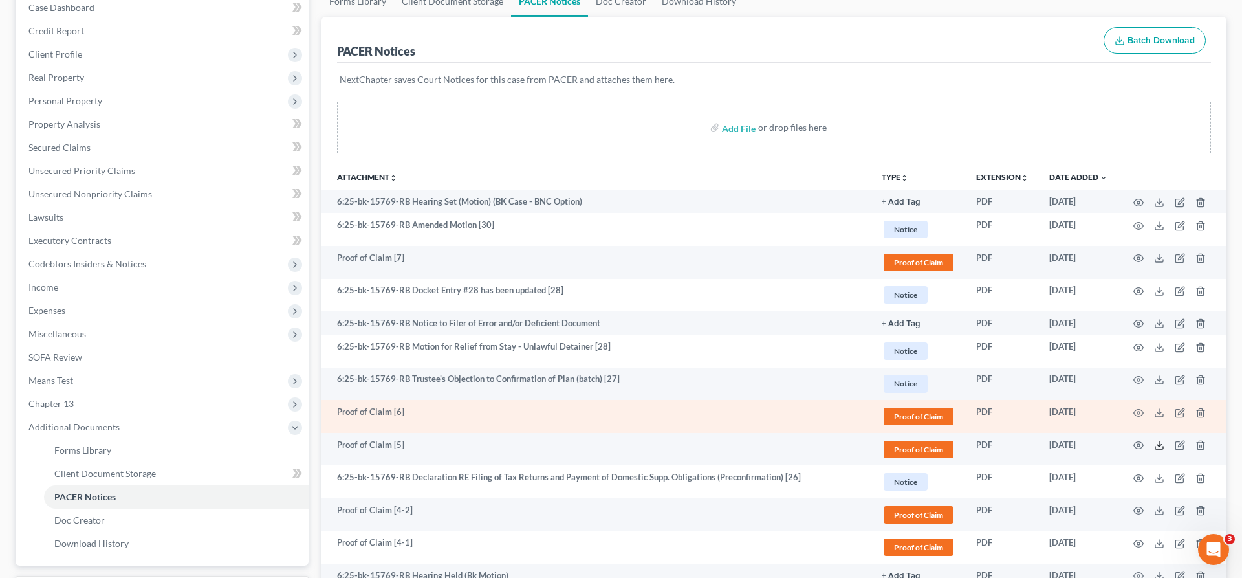
scroll to position [193, 0]
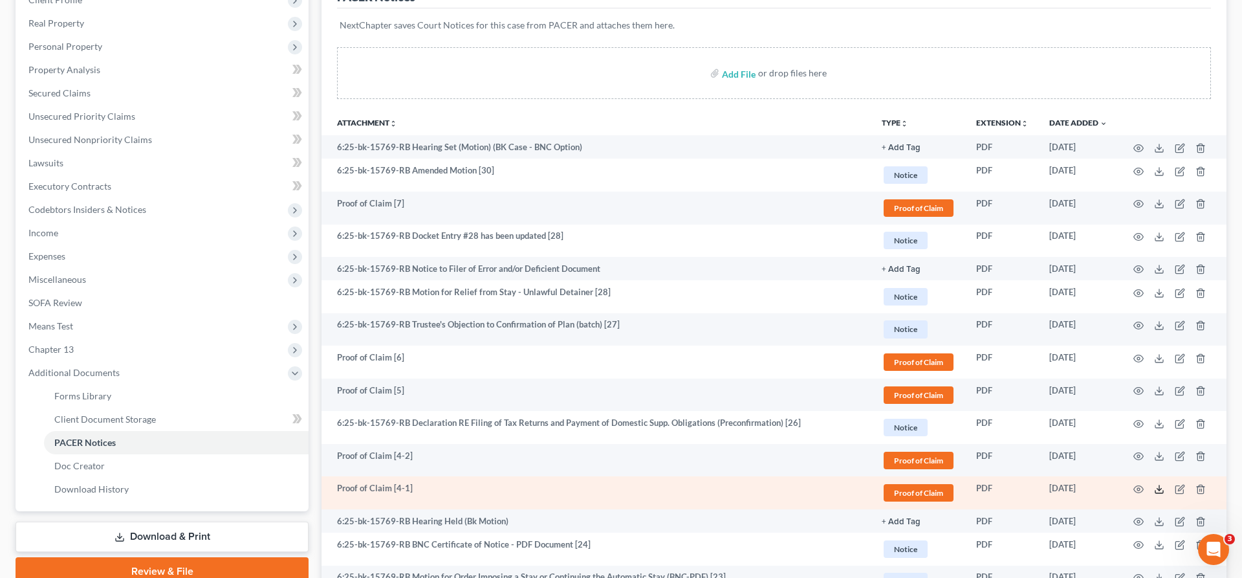
click at [1164, 484] on icon at bounding box center [1159, 489] width 10 height 10
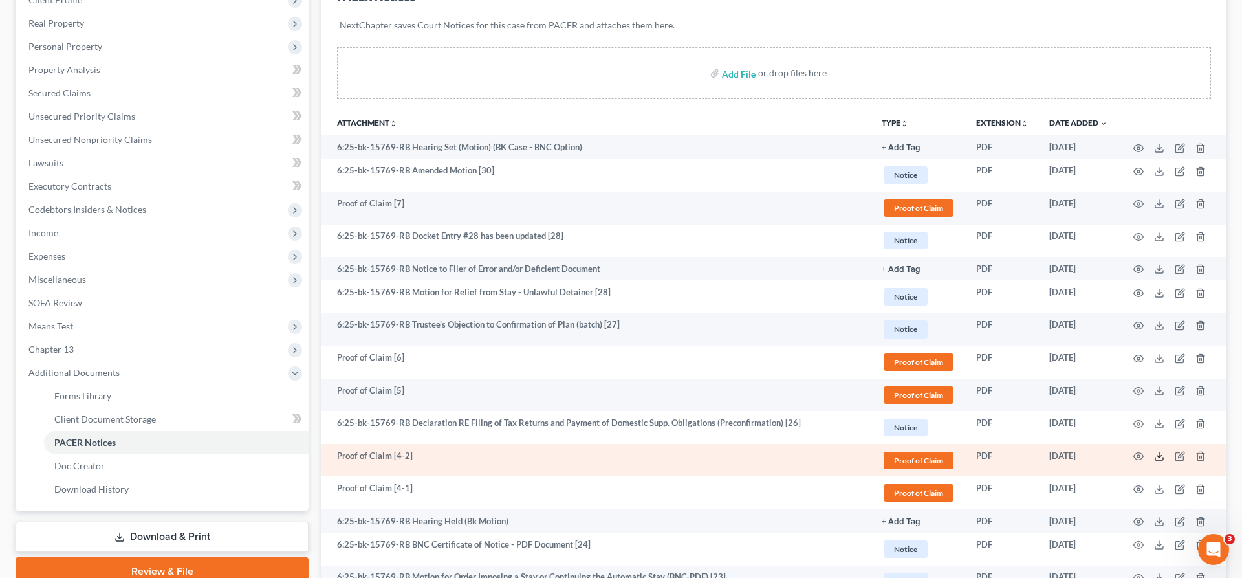
click at [1164, 451] on icon at bounding box center [1159, 456] width 10 height 10
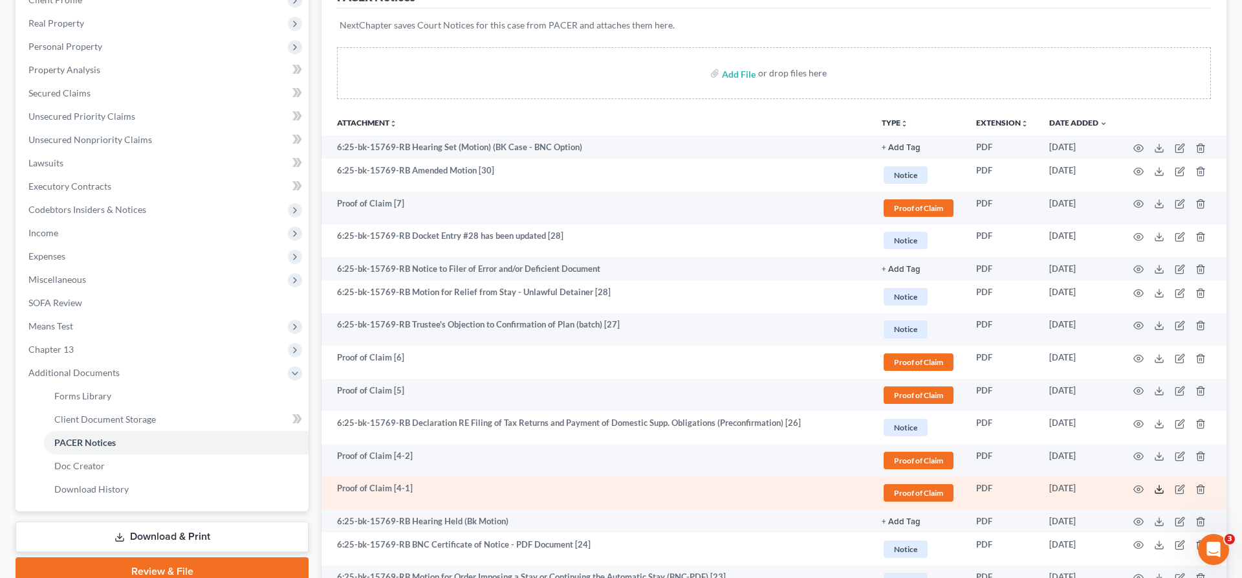
click at [1164, 484] on icon at bounding box center [1159, 489] width 10 height 10
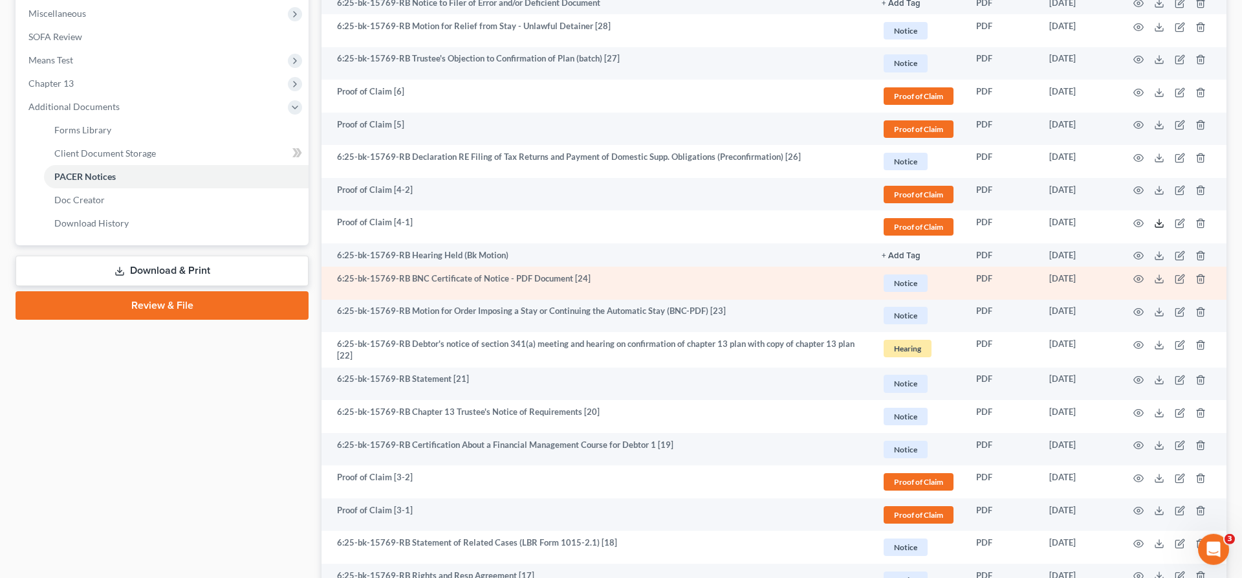
scroll to position [465, 0]
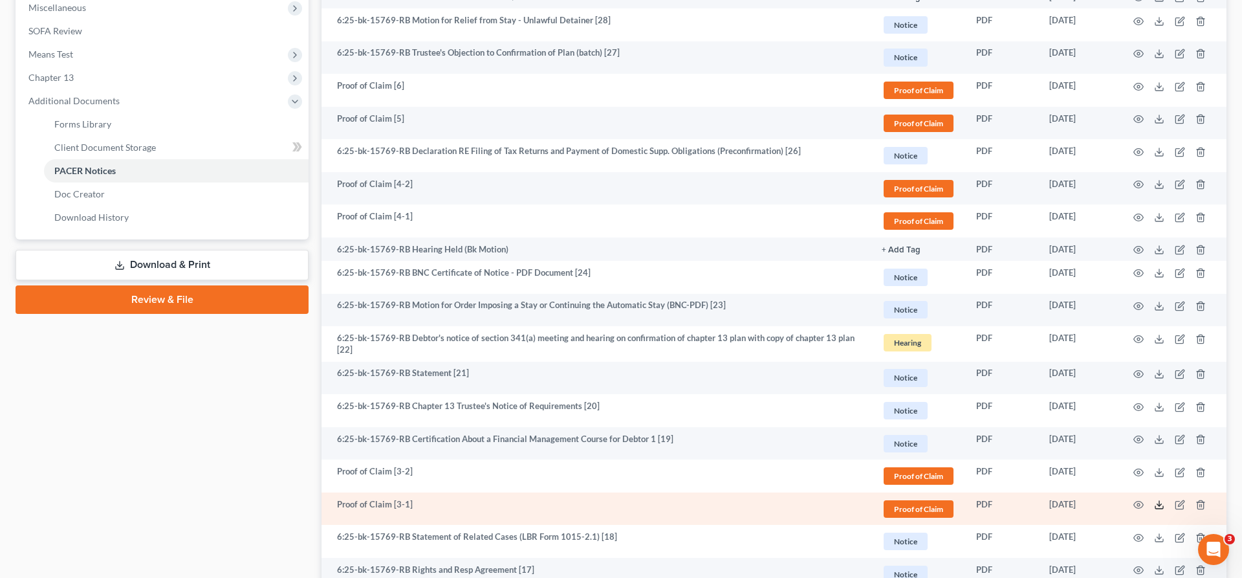
click at [1164, 499] on icon at bounding box center [1159, 504] width 10 height 10
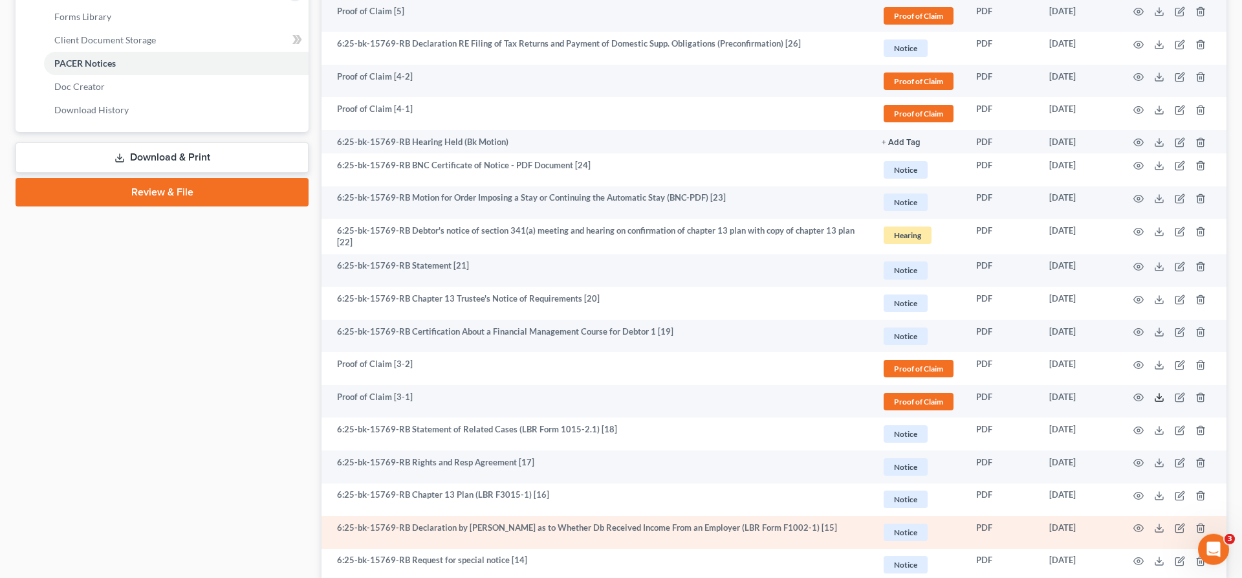
scroll to position [573, 0]
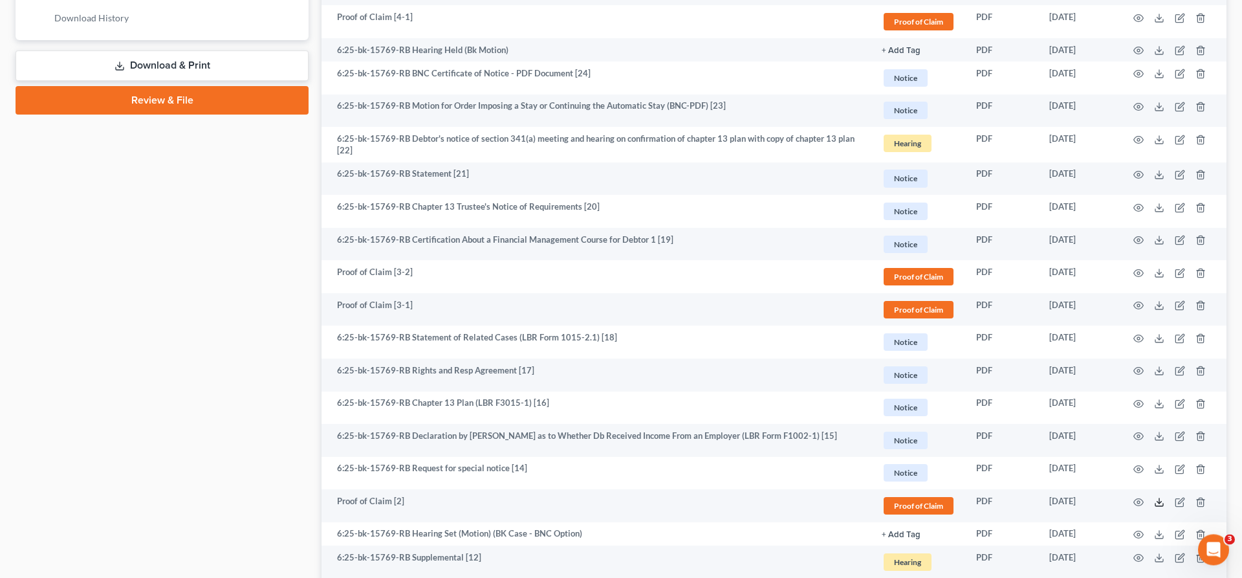
scroll to position [736, 0]
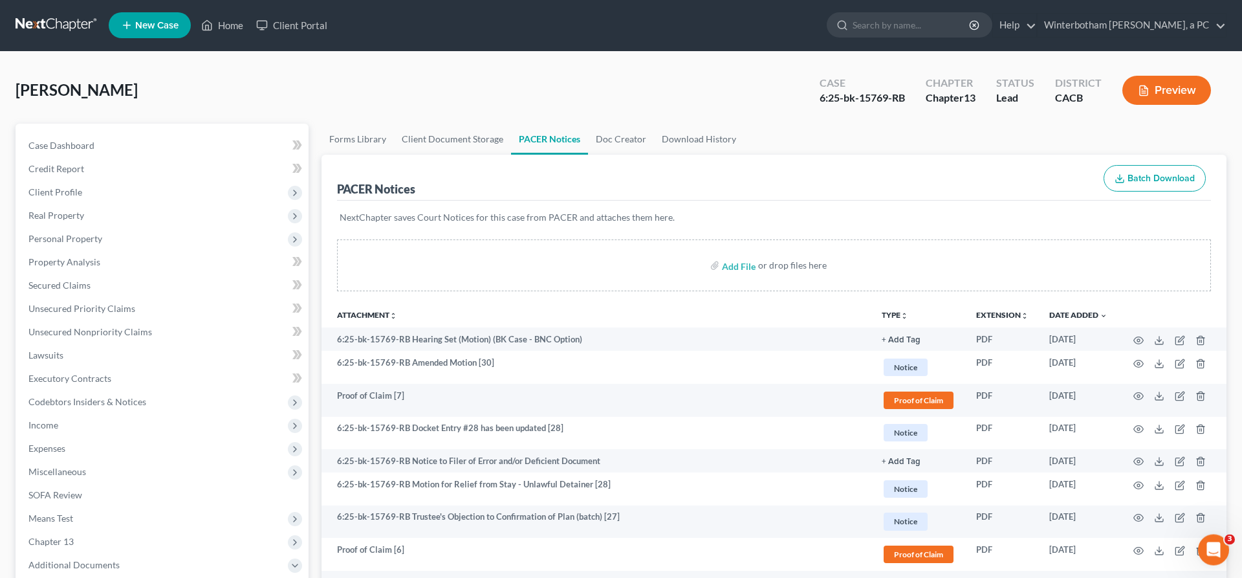
scroll to position [0, 0]
click at [133, 274] on link "Secured Claims" at bounding box center [163, 285] width 290 height 23
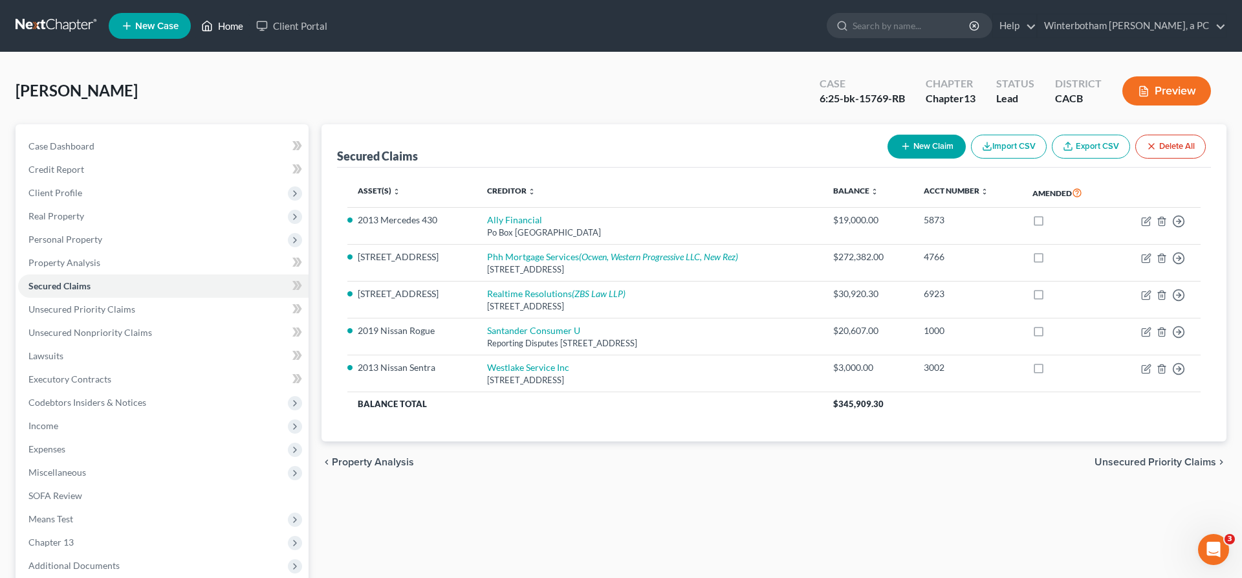
click at [195, 19] on link "Home" at bounding box center [222, 25] width 55 height 23
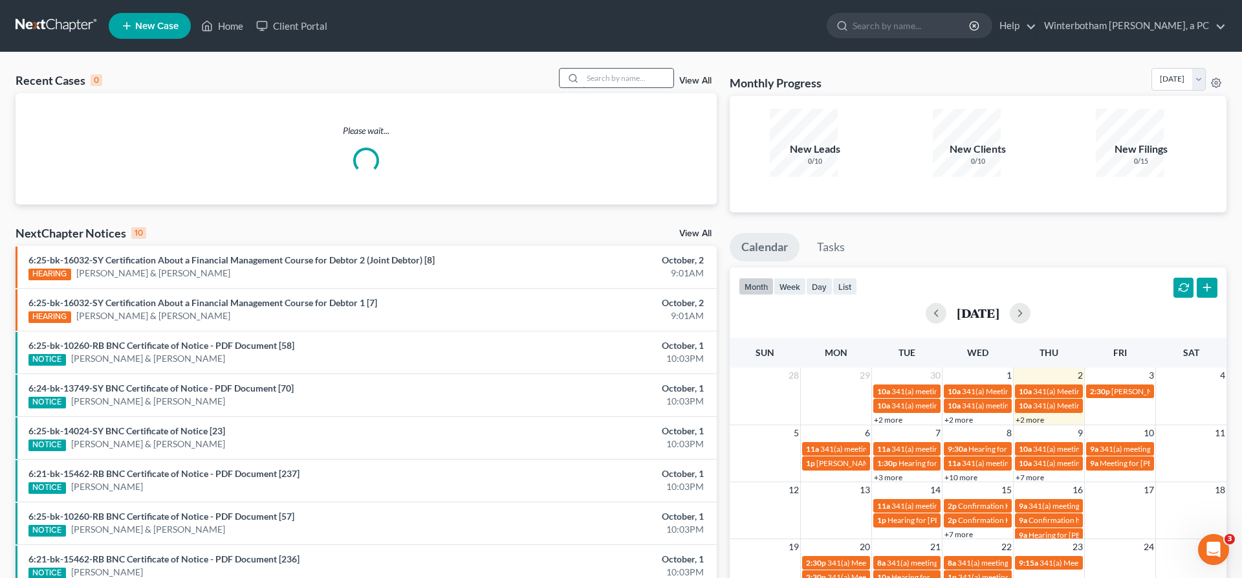
click at [644, 69] on input "search" at bounding box center [628, 78] width 91 height 19
type input "[PERSON_NAME]"
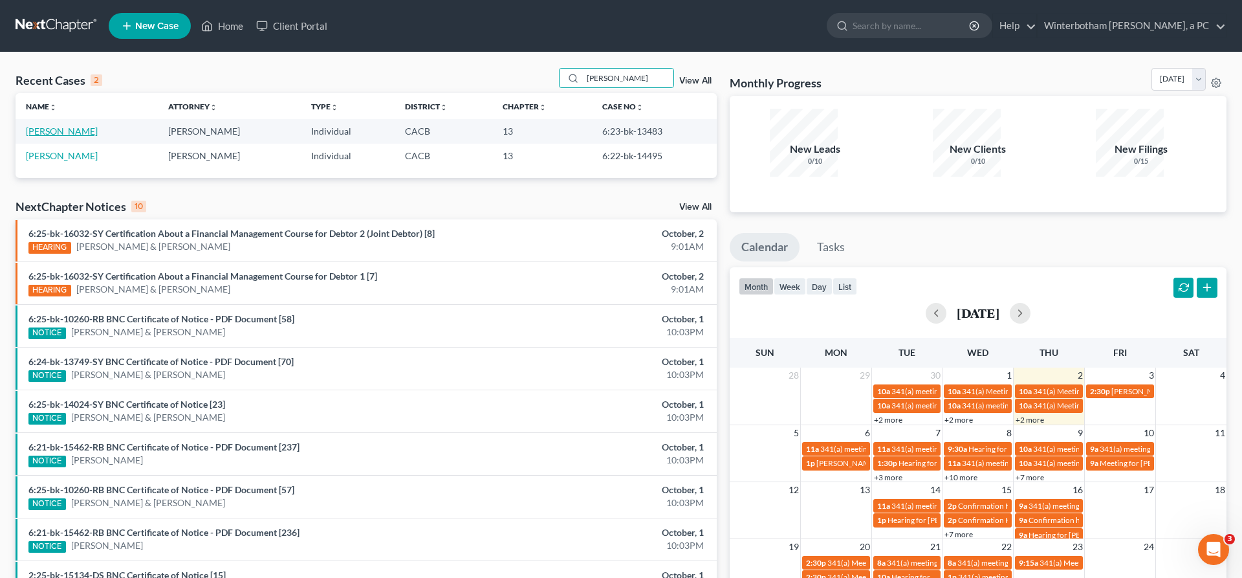
click at [49, 126] on link "[PERSON_NAME]" at bounding box center [62, 131] width 72 height 11
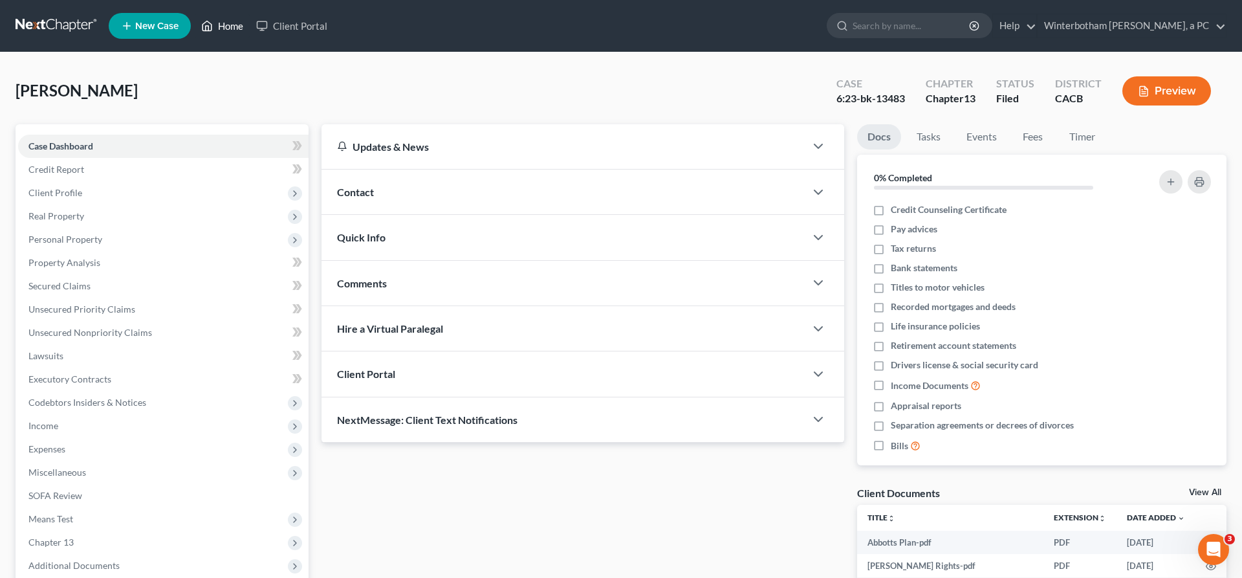
click at [195, 23] on link "Home" at bounding box center [222, 25] width 55 height 23
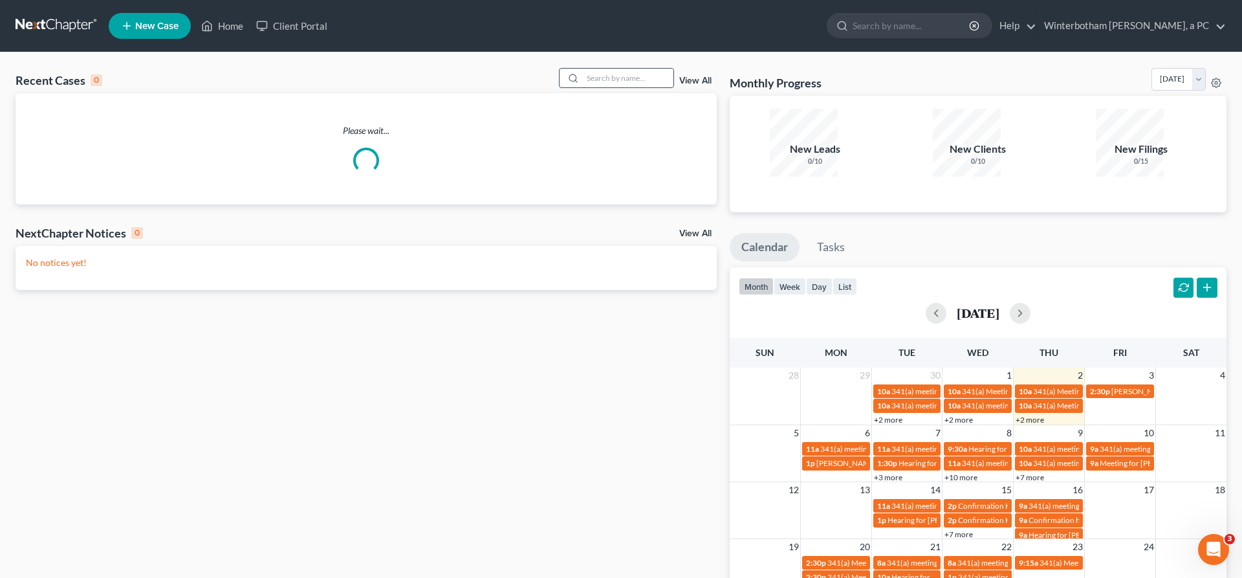
click at [632, 69] on input "search" at bounding box center [628, 78] width 91 height 19
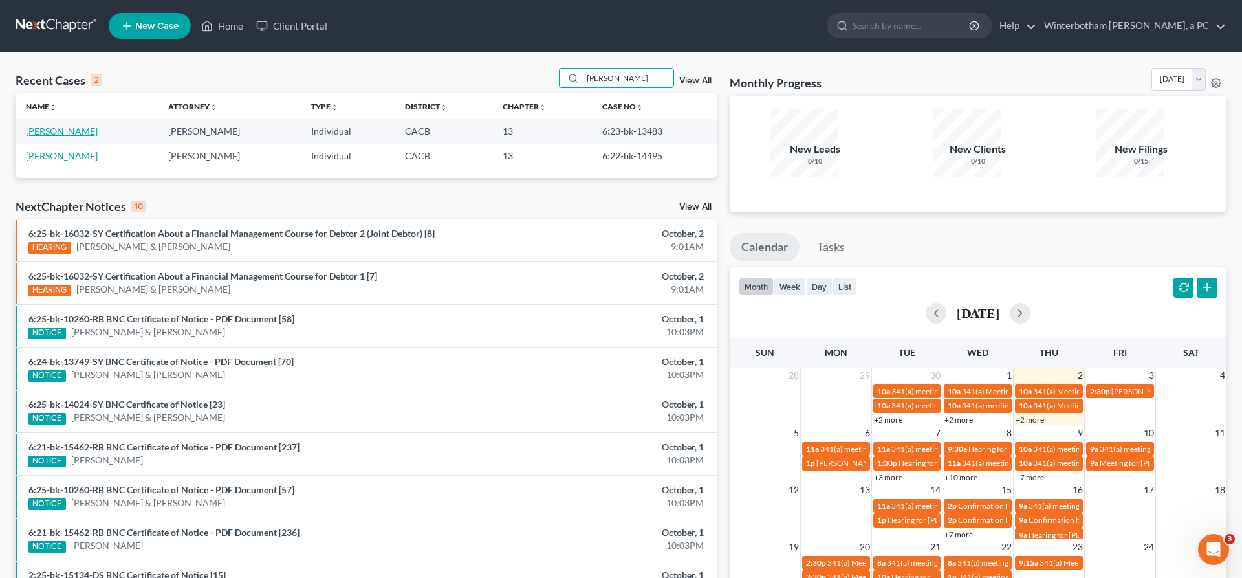
type input "[PERSON_NAME]"
click at [47, 126] on link "[PERSON_NAME]" at bounding box center [62, 131] width 72 height 11
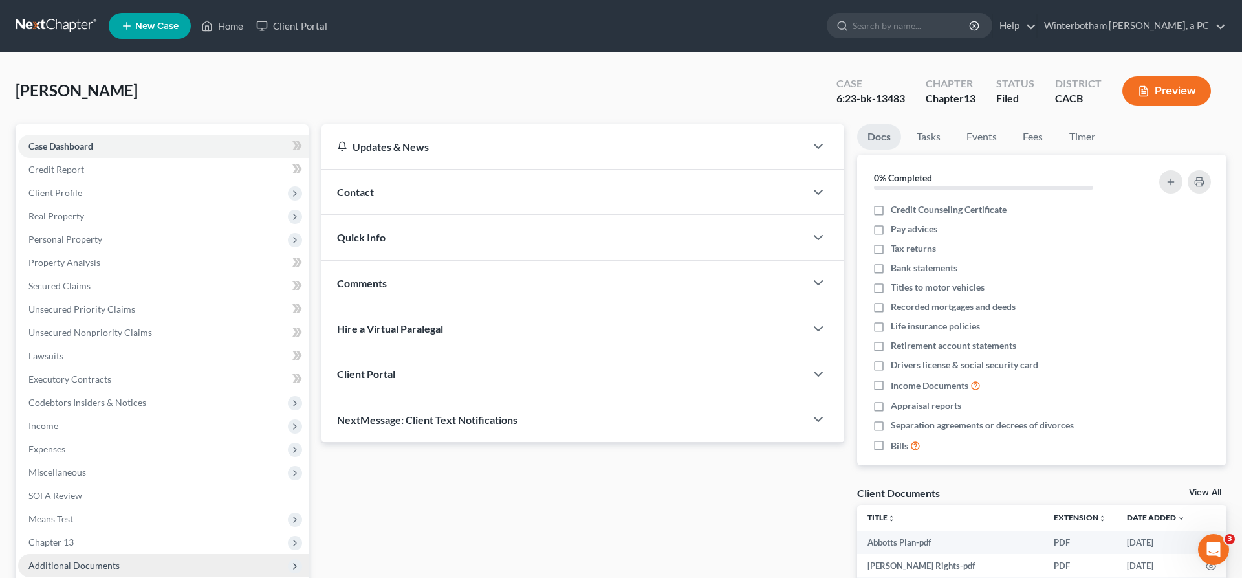
click at [74, 560] on span "Additional Documents" at bounding box center [73, 565] width 91 height 11
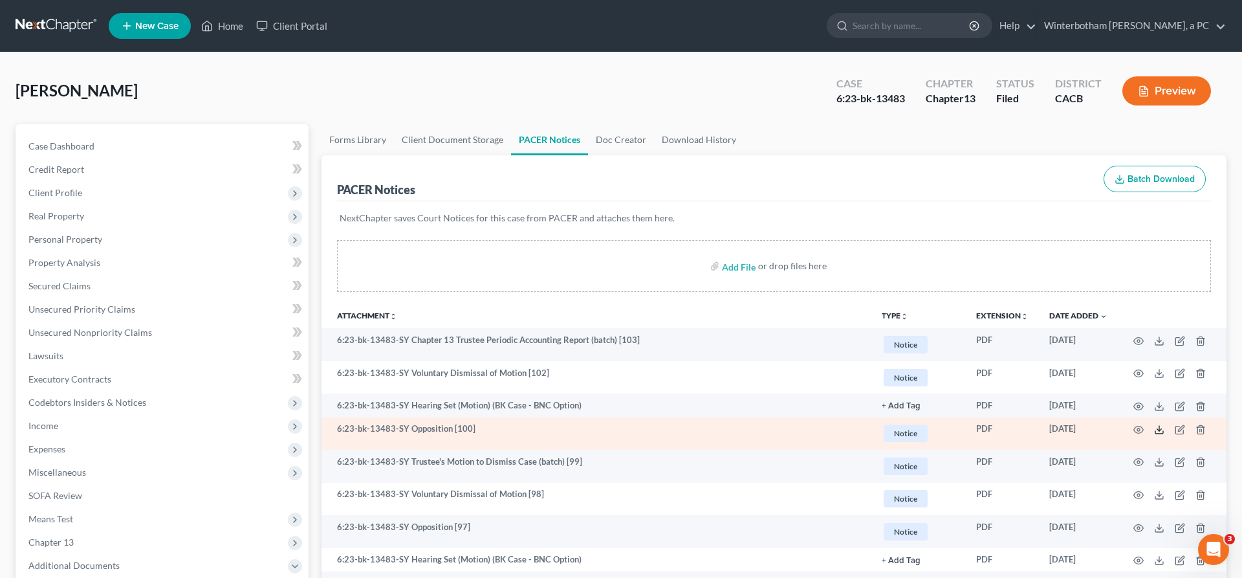
click at [1162, 429] on polyline at bounding box center [1159, 430] width 5 height 2
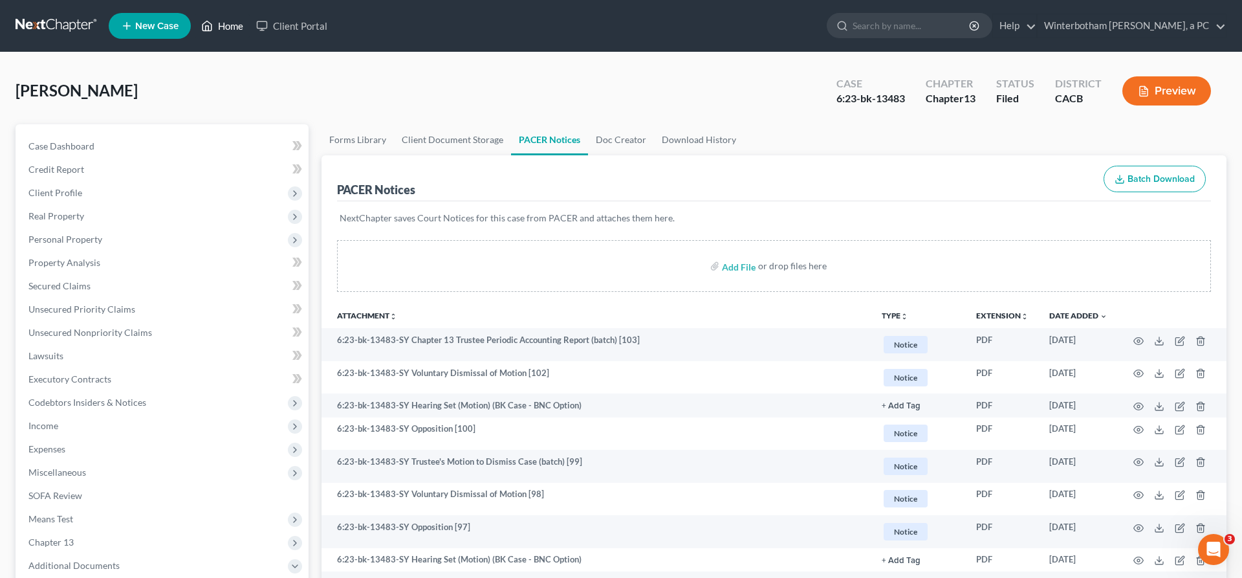
click at [195, 25] on link "Home" at bounding box center [222, 25] width 55 height 23
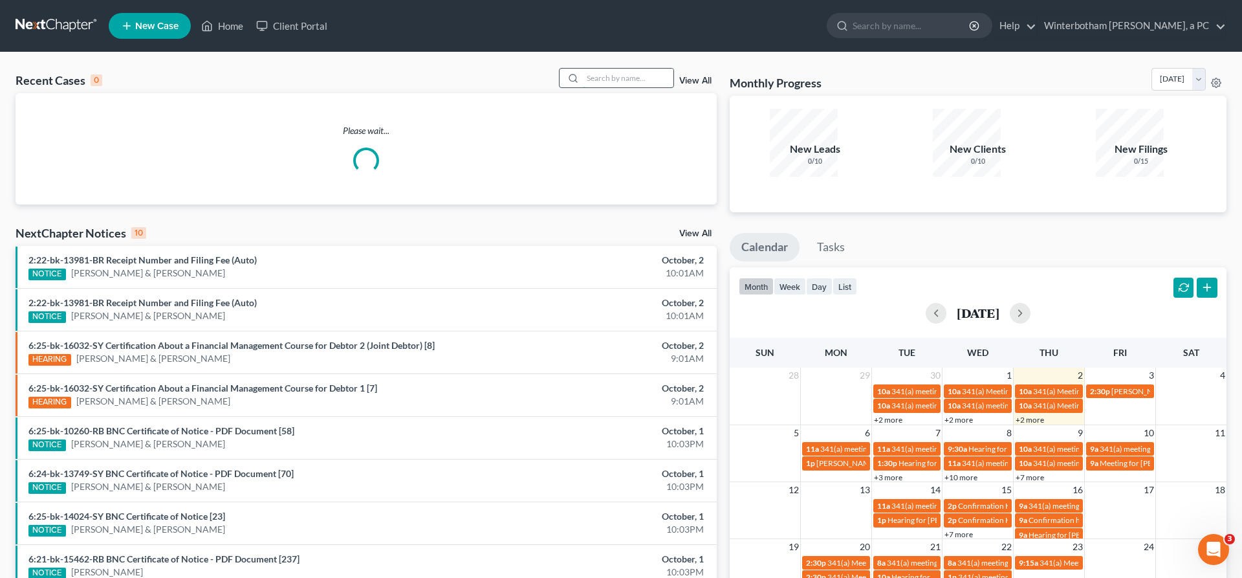
click at [650, 69] on input "search" at bounding box center [628, 78] width 91 height 19
type input "[PERSON_NAME]"
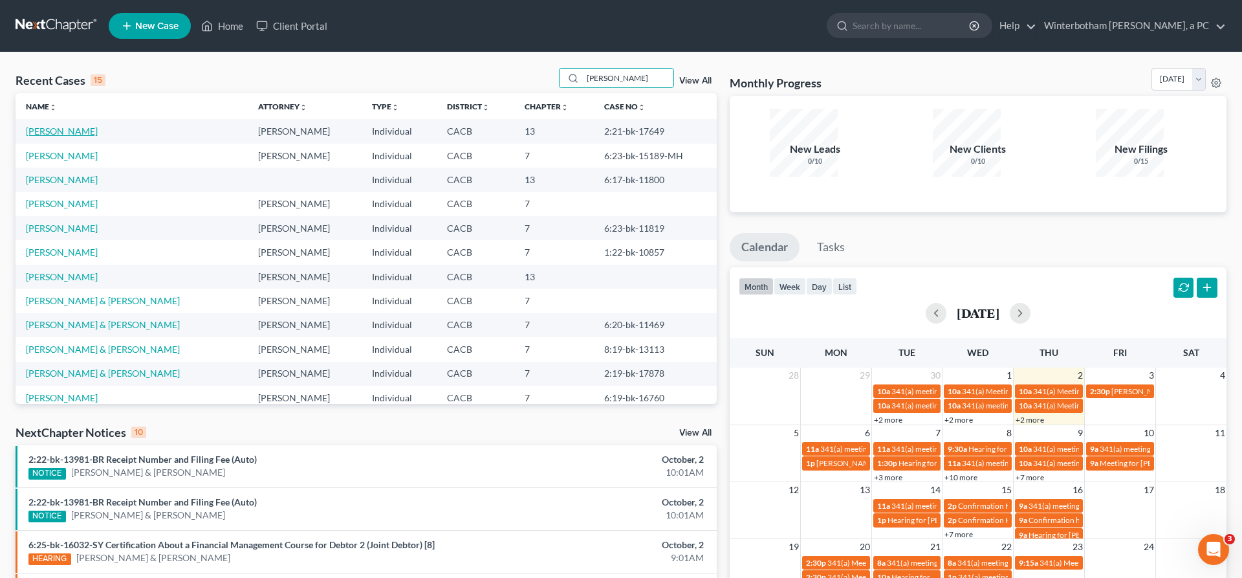
click at [43, 126] on link "[PERSON_NAME]" at bounding box center [62, 131] width 72 height 11
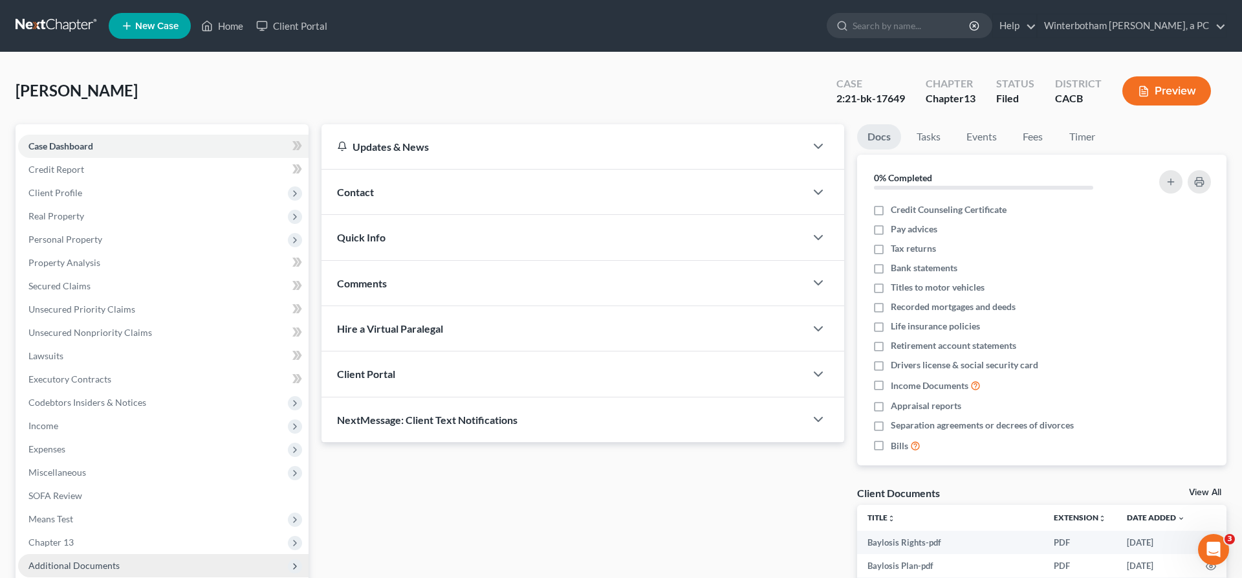
click at [111, 554] on span "Additional Documents" at bounding box center [163, 565] width 290 height 23
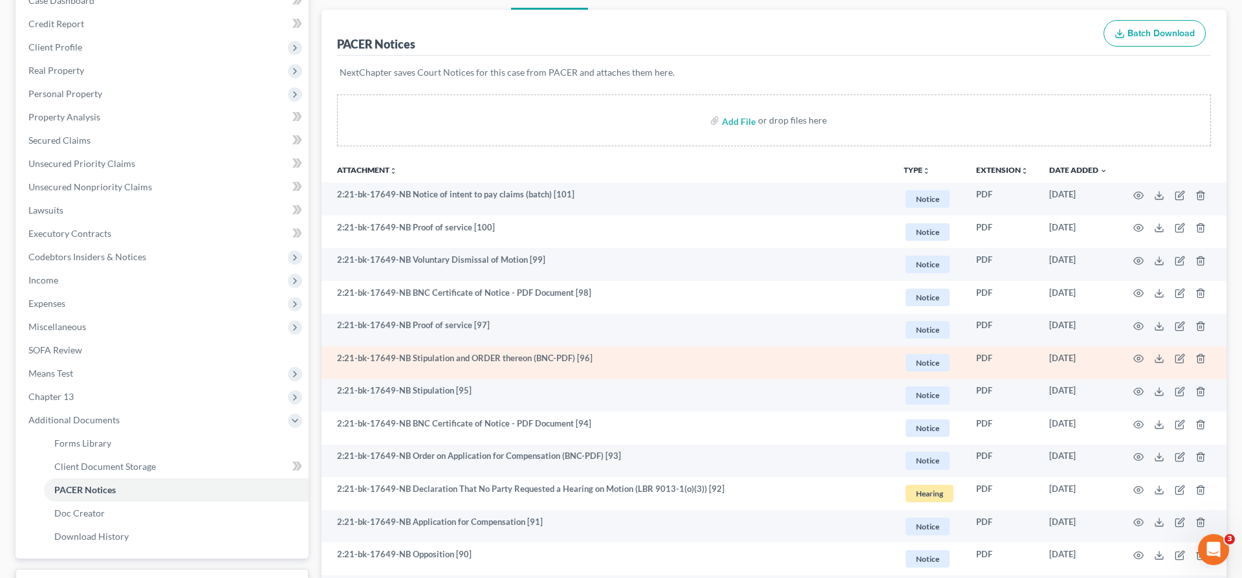
scroll to position [163, 0]
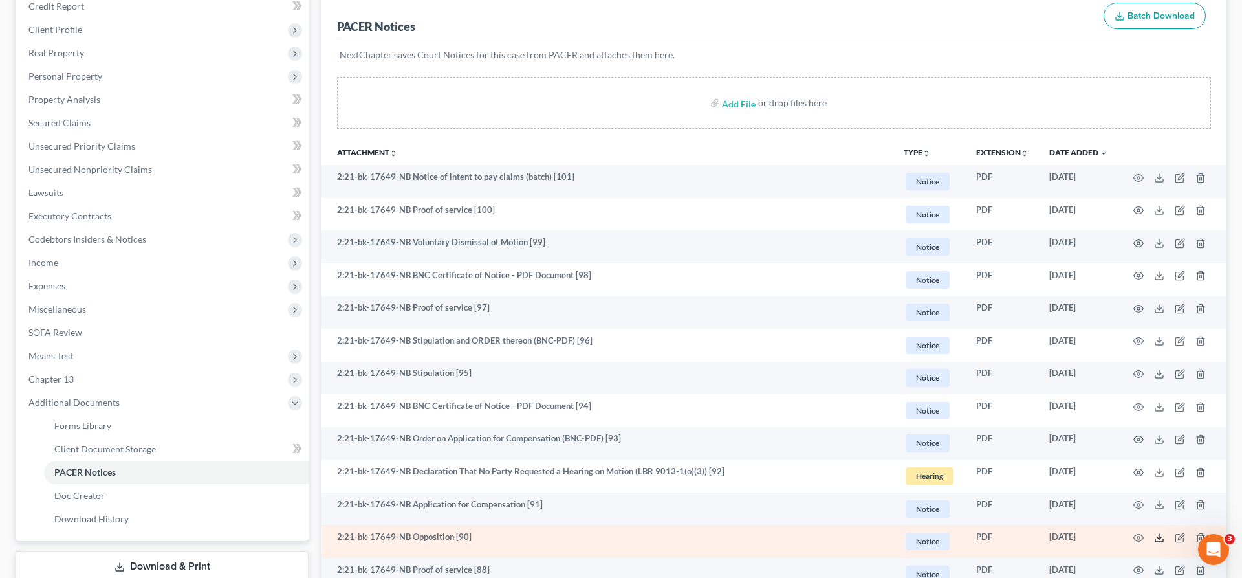
click at [1164, 532] on icon at bounding box center [1159, 537] width 10 height 10
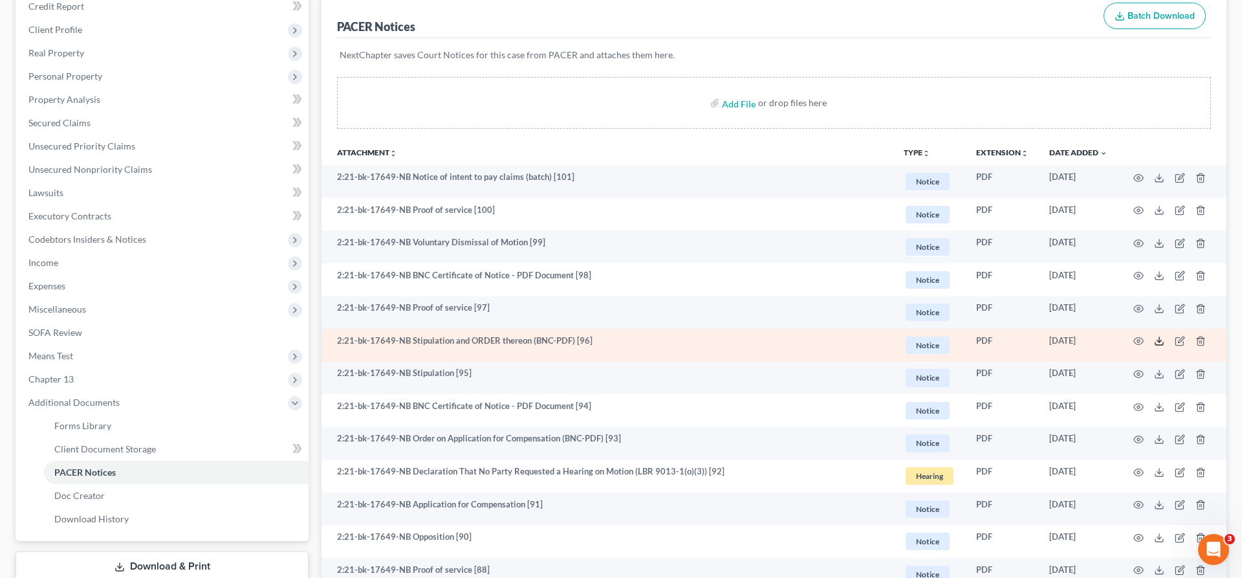
click at [1162, 340] on polyline at bounding box center [1159, 341] width 5 height 2
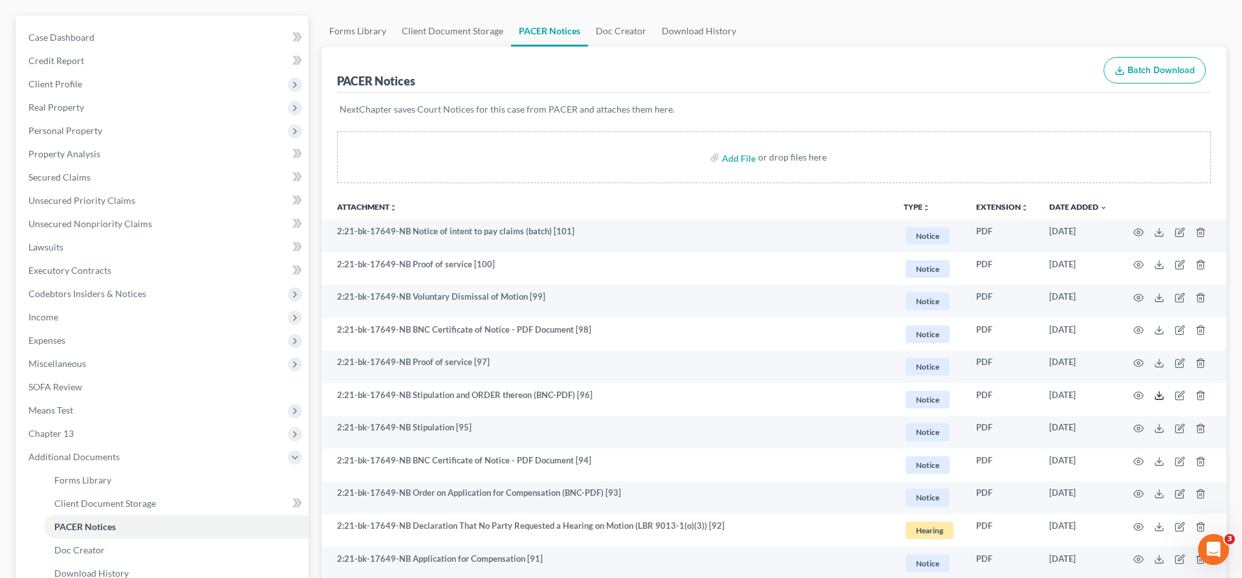
scroll to position [0, 0]
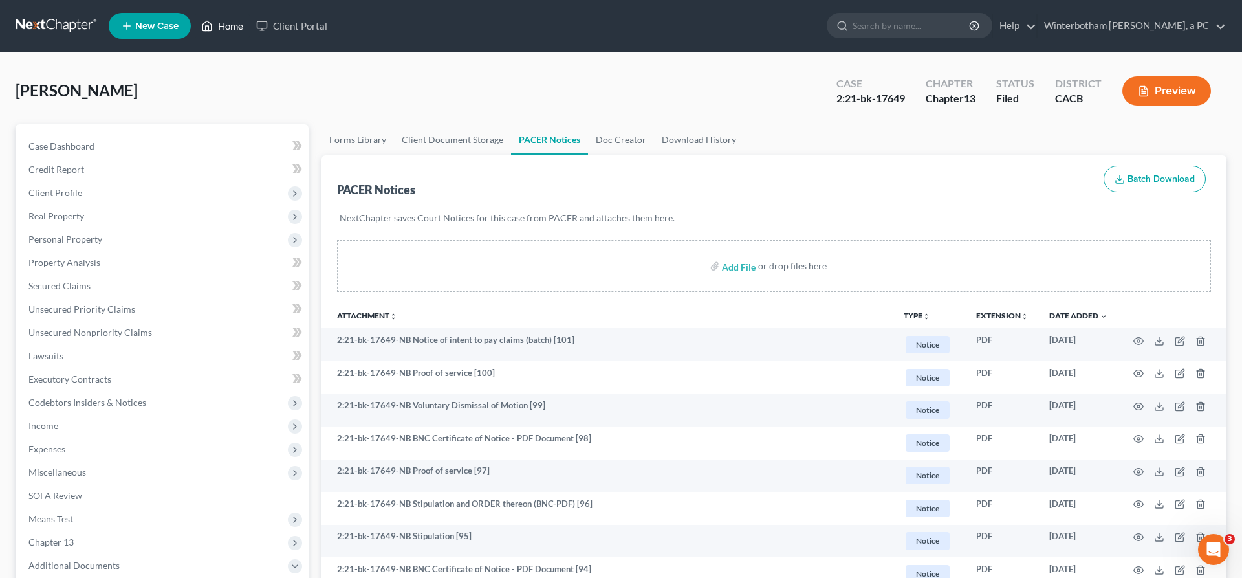
click at [195, 19] on link "Home" at bounding box center [222, 25] width 55 height 23
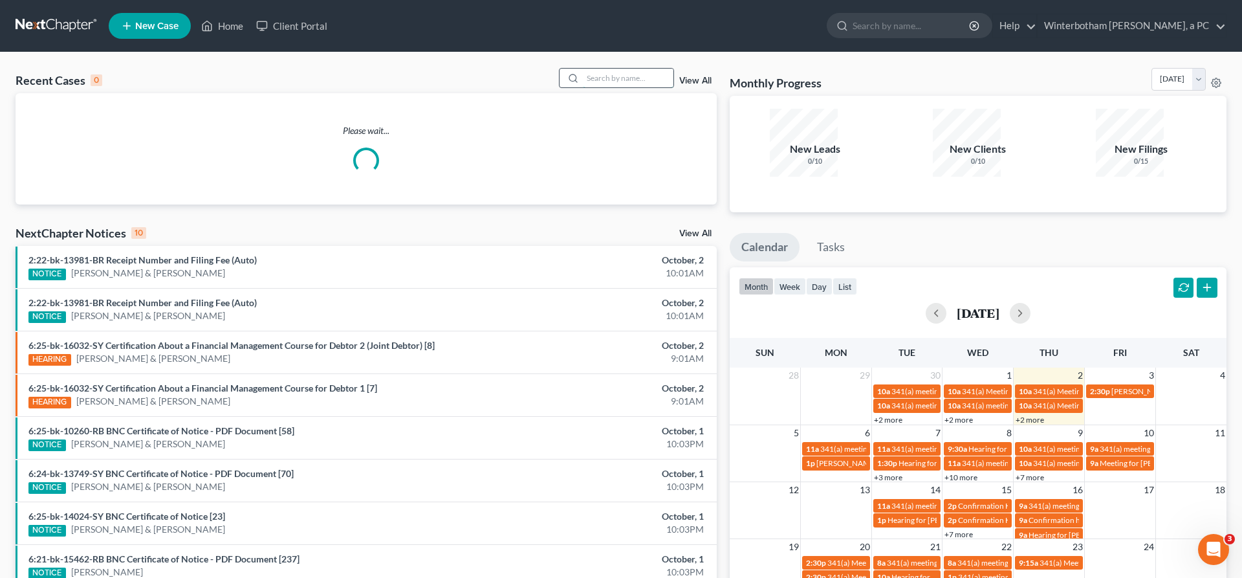
click at [657, 69] on input "search" at bounding box center [628, 78] width 91 height 19
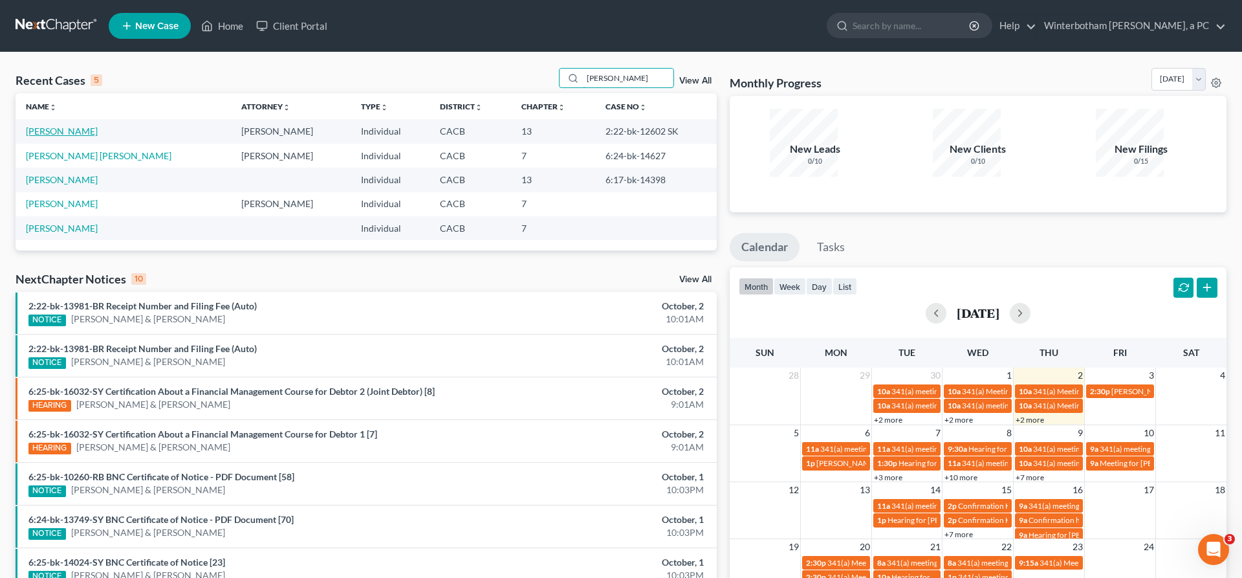
type input "[PERSON_NAME]"
click at [57, 126] on link "[PERSON_NAME]" at bounding box center [62, 131] width 72 height 11
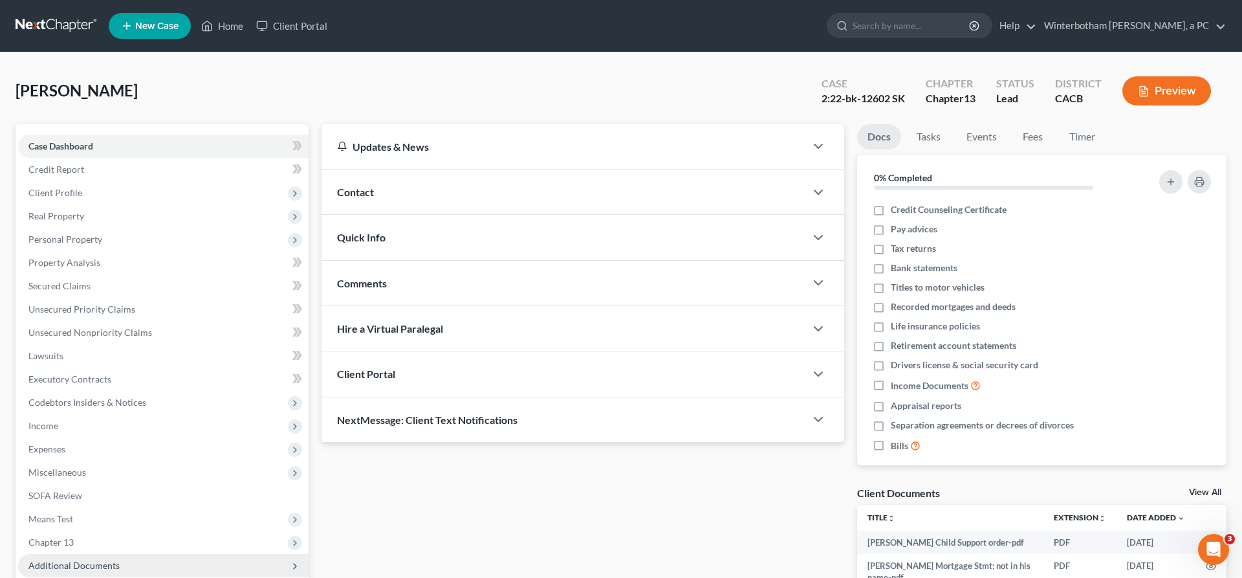
click at [89, 554] on span "Additional Documents" at bounding box center [163, 565] width 290 height 23
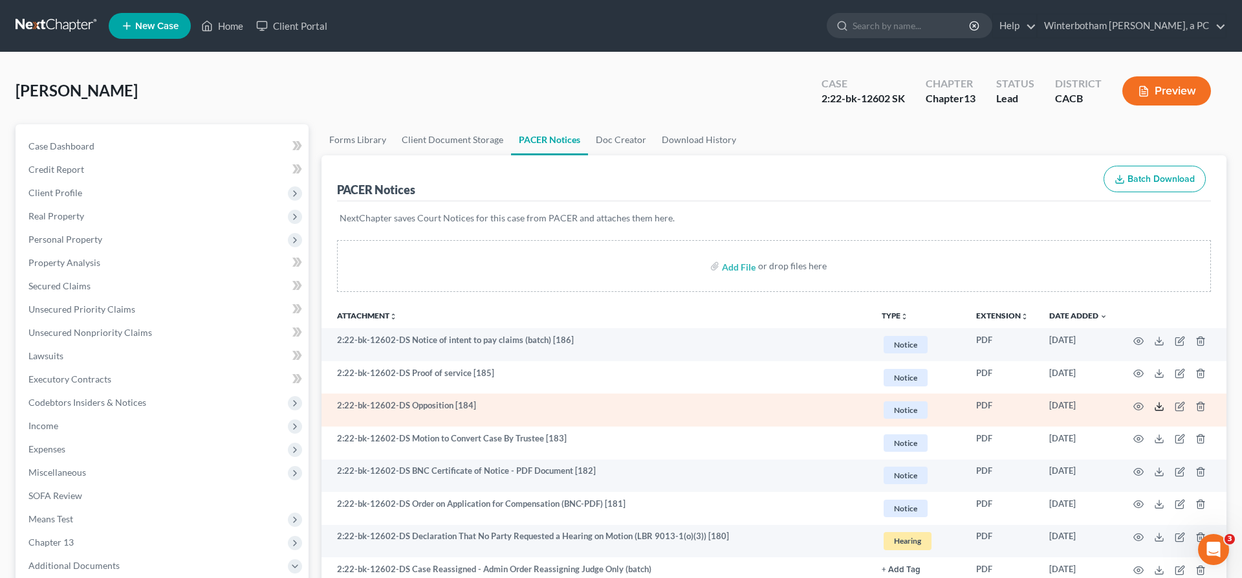
click at [1164, 401] on icon at bounding box center [1159, 406] width 10 height 10
